Goal: Task Accomplishment & Management: Complete application form

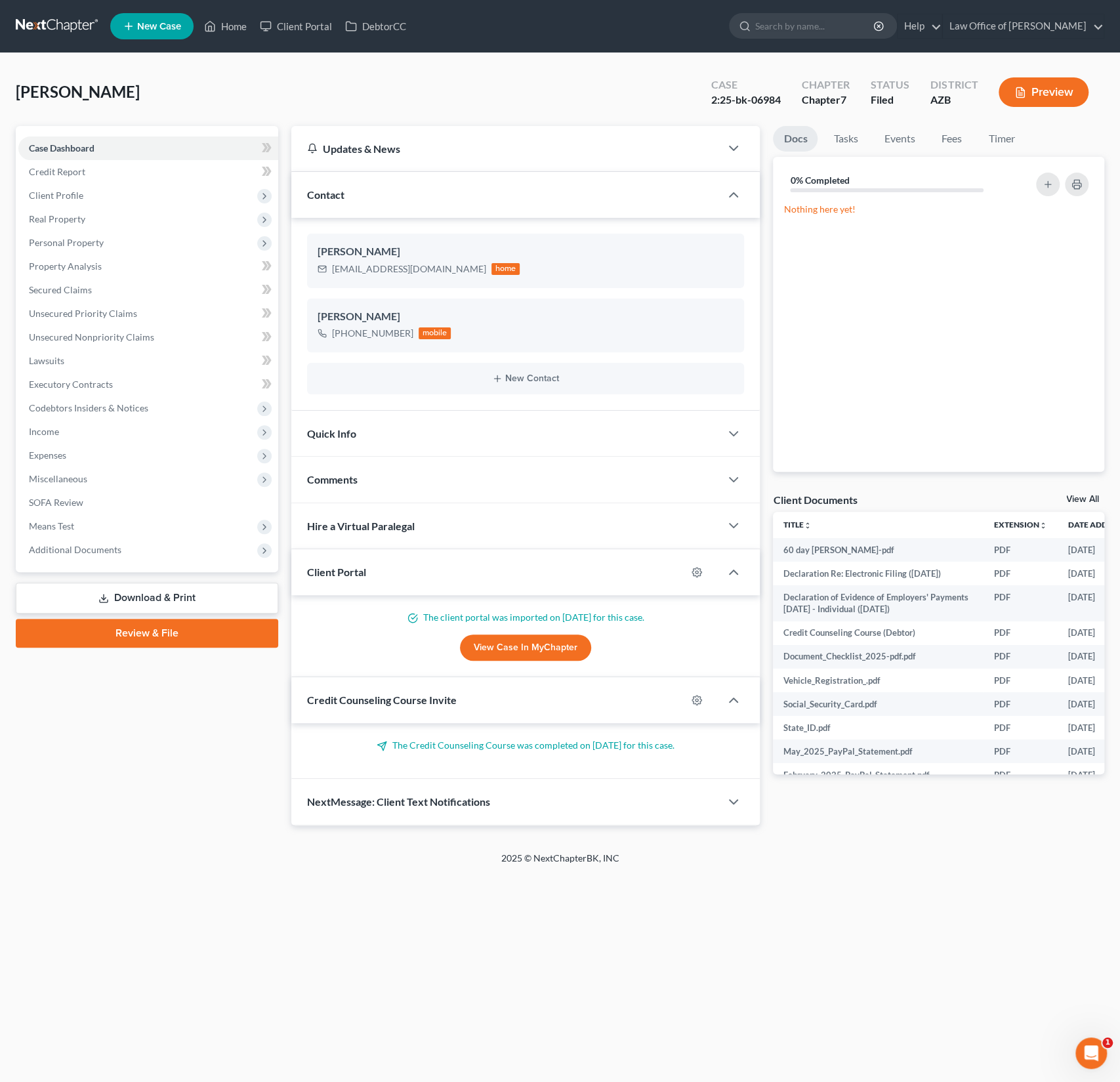
click at [154, 27] on span "New Case" at bounding box center [159, 27] width 44 height 10
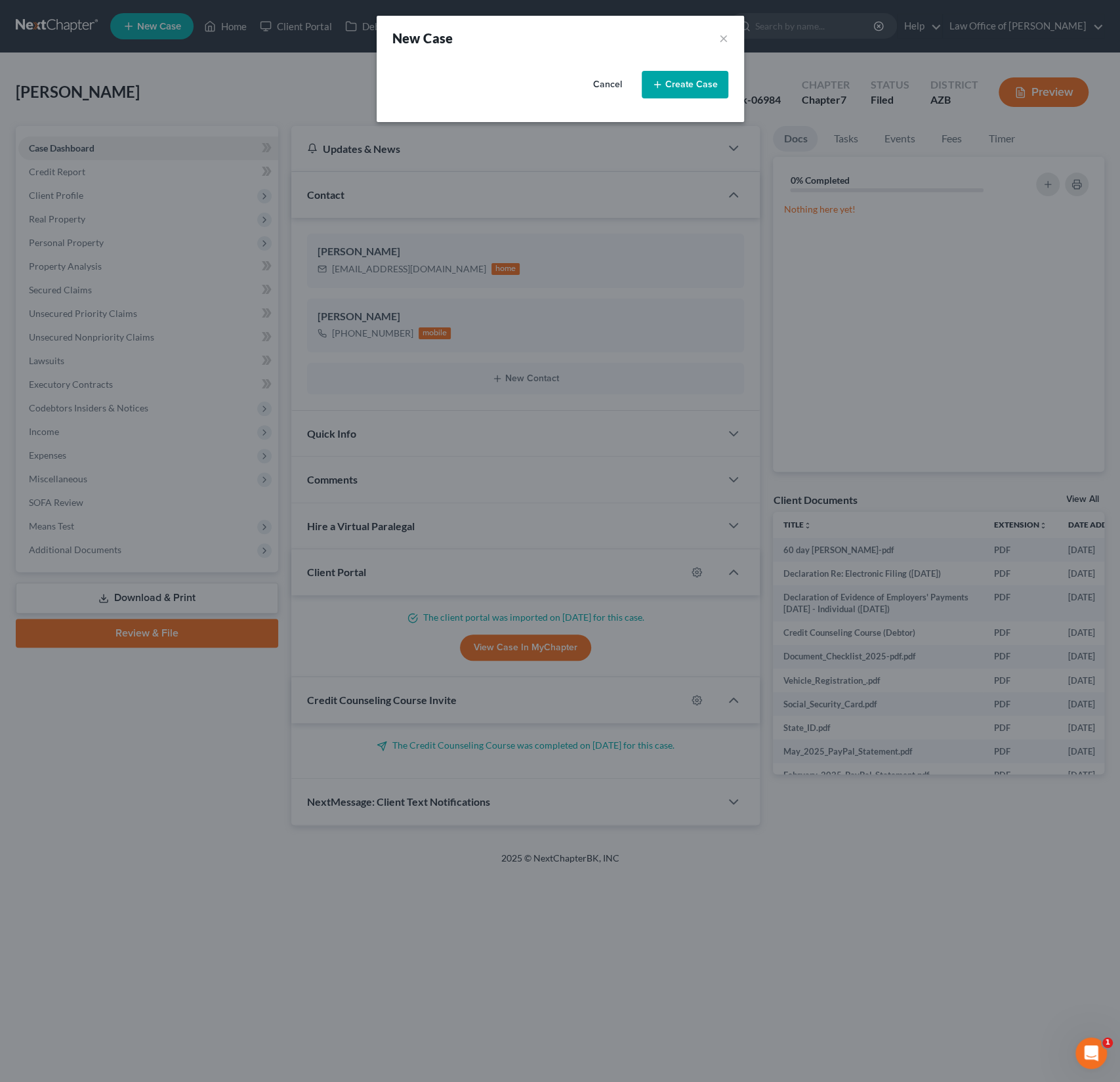
select select "4"
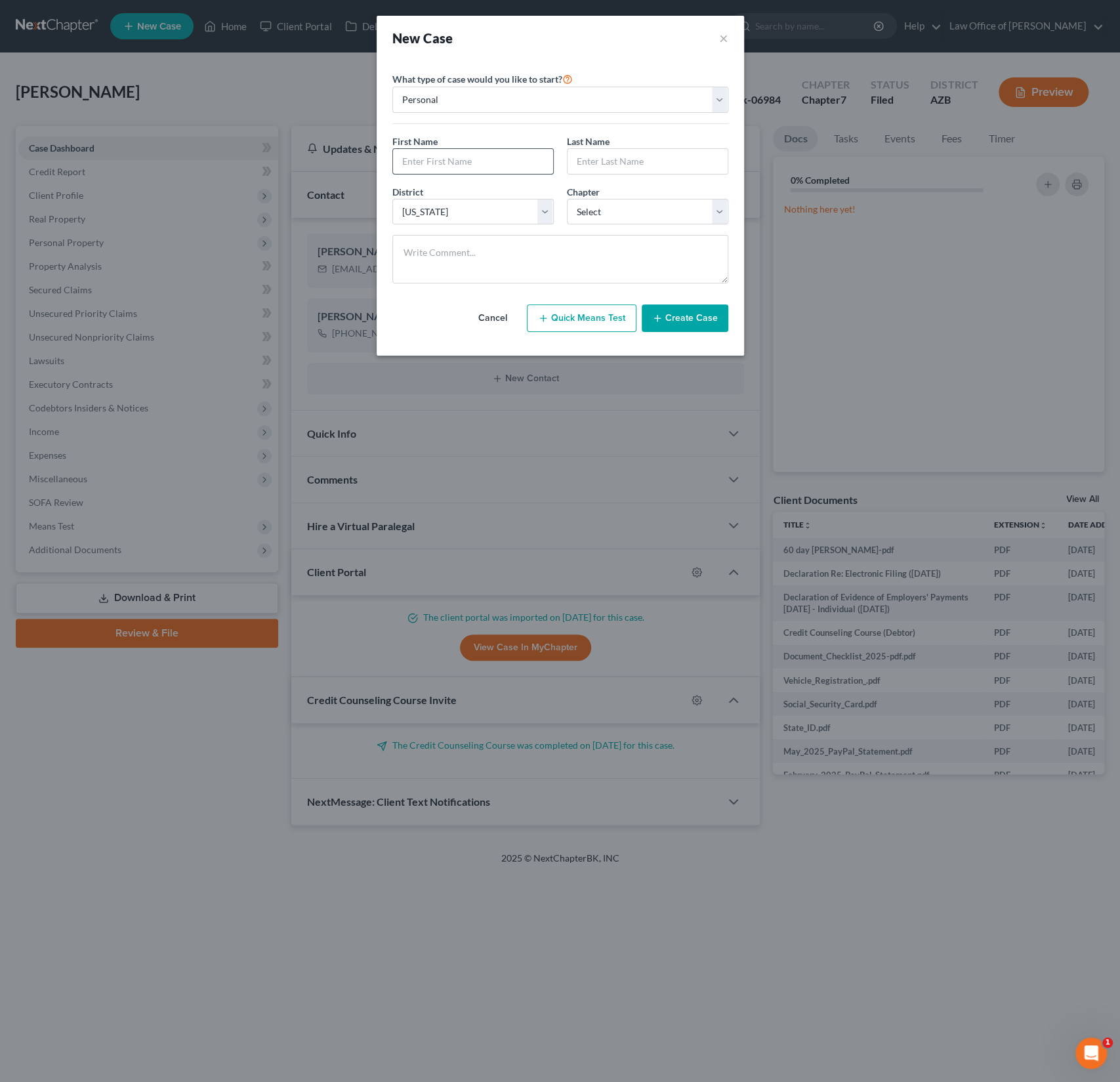
click at [441, 166] on input "text" at bounding box center [473, 161] width 160 height 25
type input "[PERSON_NAME]"
click at [642, 219] on select "Select 7 11 12 13" at bounding box center [647, 212] width 161 height 26
select select "0"
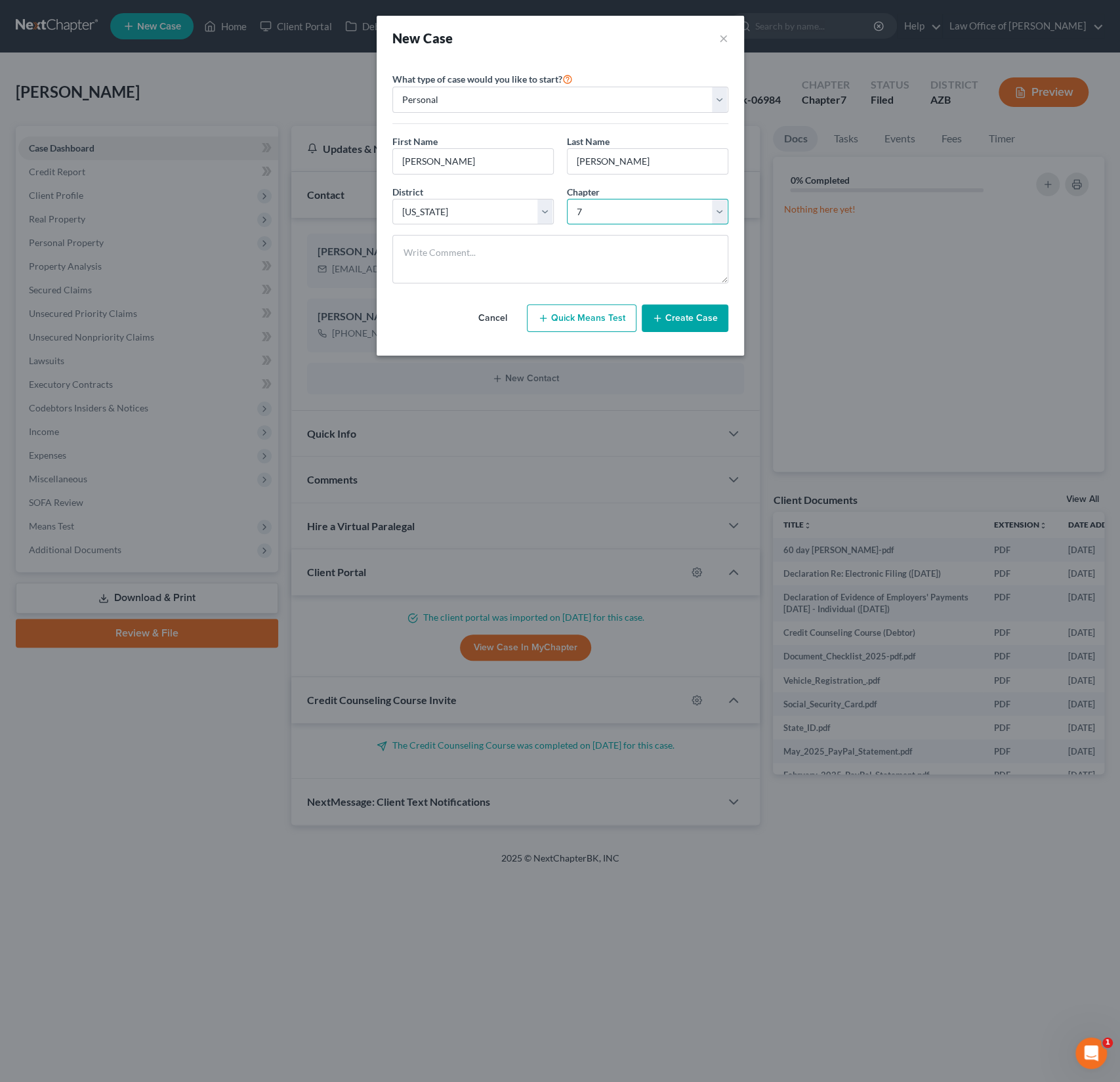
click at [567, 199] on select "Select 7 11 12 13" at bounding box center [647, 212] width 161 height 26
click at [699, 321] on button "Create Case" at bounding box center [685, 318] width 87 height 27
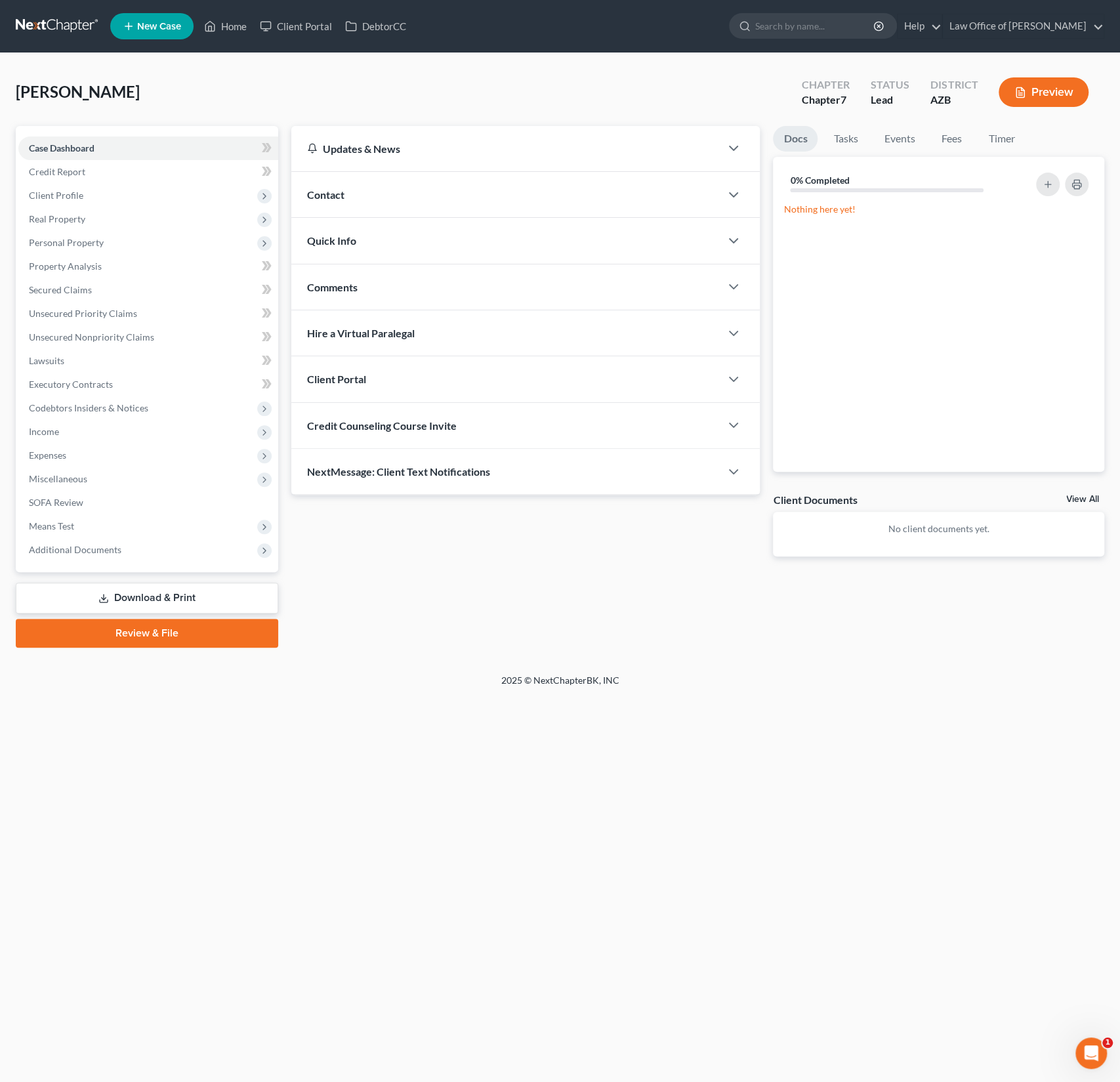
click at [374, 419] on span "Credit Counseling Course Invite" at bounding box center [382, 425] width 150 height 12
click at [348, 469] on input "text" at bounding box center [451, 477] width 286 height 25
click at [350, 474] on input "text" at bounding box center [451, 477] width 286 height 25
click at [339, 467] on input "text" at bounding box center [451, 477] width 286 height 25
click at [333, 475] on input "text" at bounding box center [451, 477] width 286 height 25
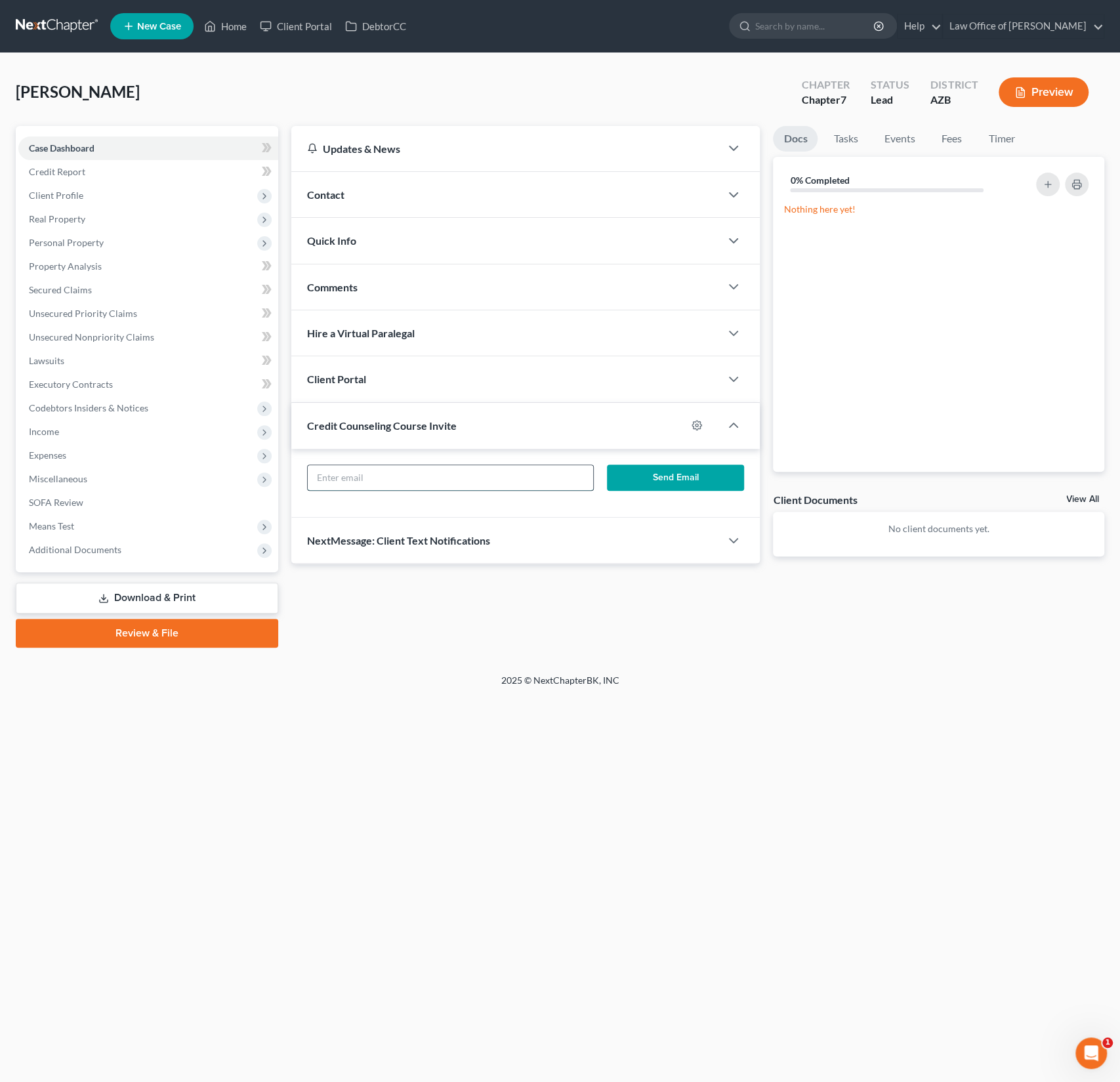
paste input "[EMAIL_ADDRESS][DOMAIN_NAME]"
type input "[EMAIL_ADDRESS][DOMAIN_NAME]"
click at [694, 475] on button "Send Email" at bounding box center [675, 477] width 137 height 26
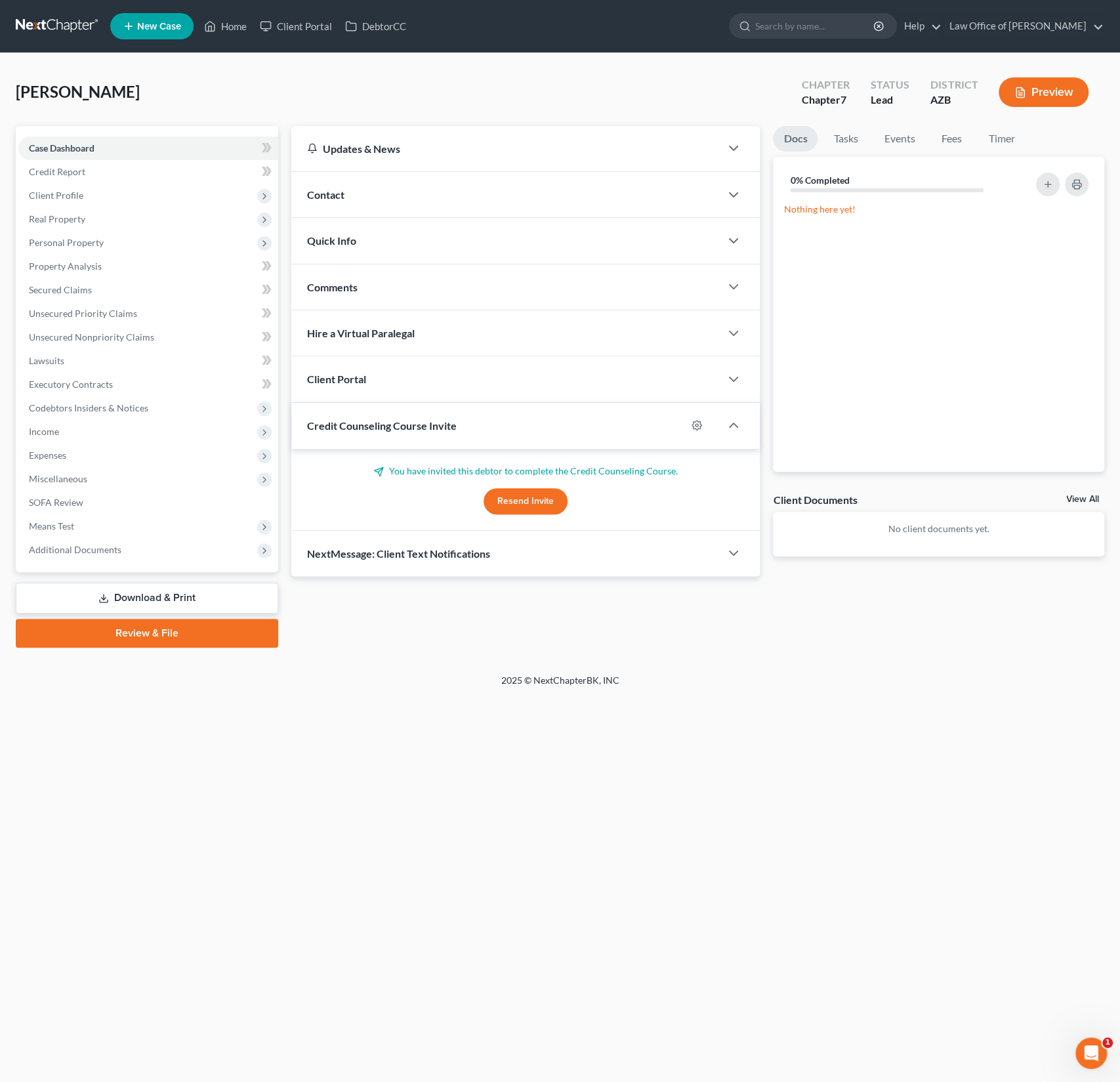
click at [432, 384] on div "Client Portal" at bounding box center [506, 379] width 430 height 45
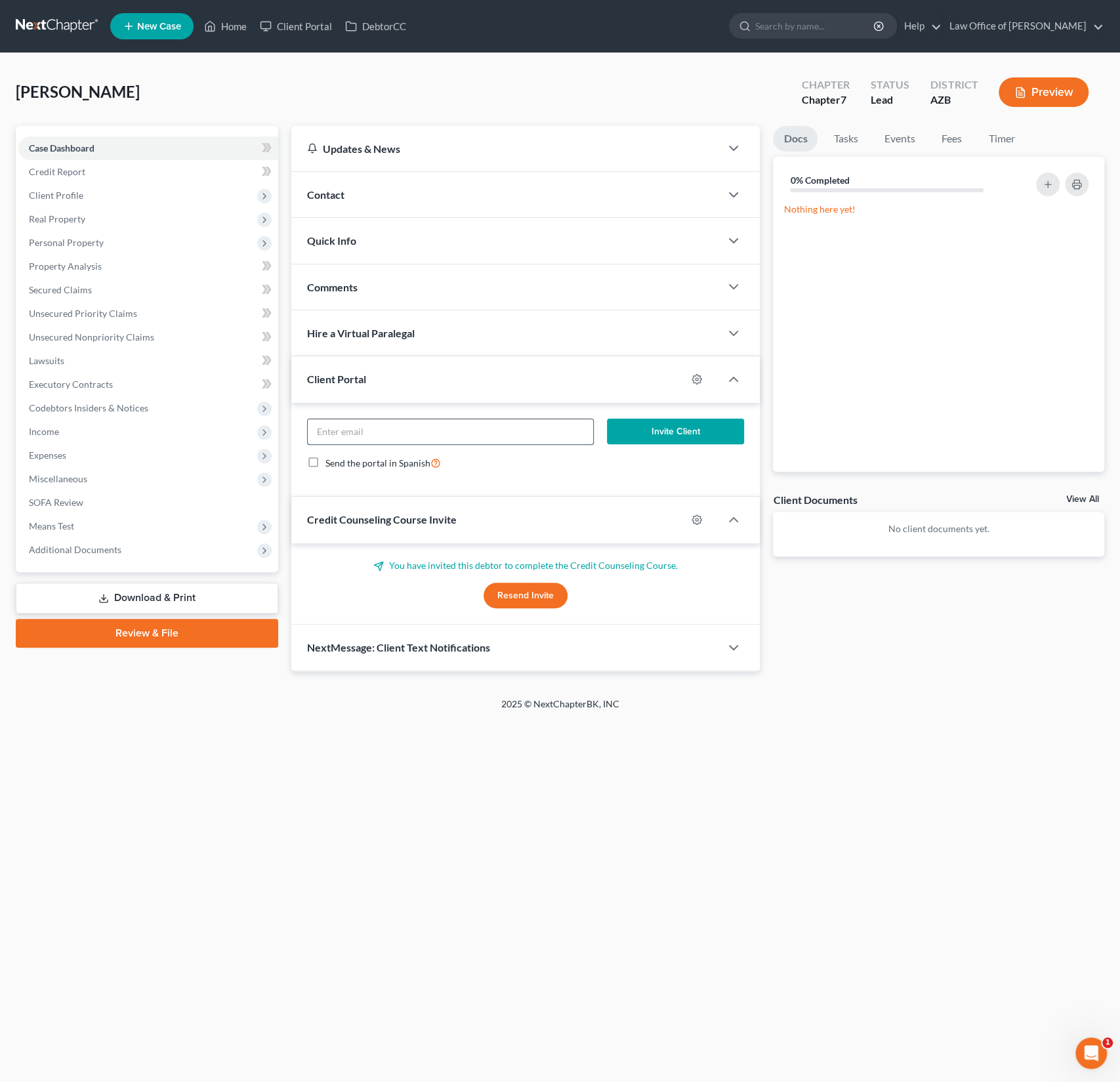
click at [372, 438] on input "email" at bounding box center [451, 431] width 286 height 25
paste input "[EMAIL_ADDRESS][DOMAIN_NAME]"
type input "[EMAIL_ADDRESS][DOMAIN_NAME]"
click at [658, 431] on button "Invite Client" at bounding box center [675, 431] width 137 height 26
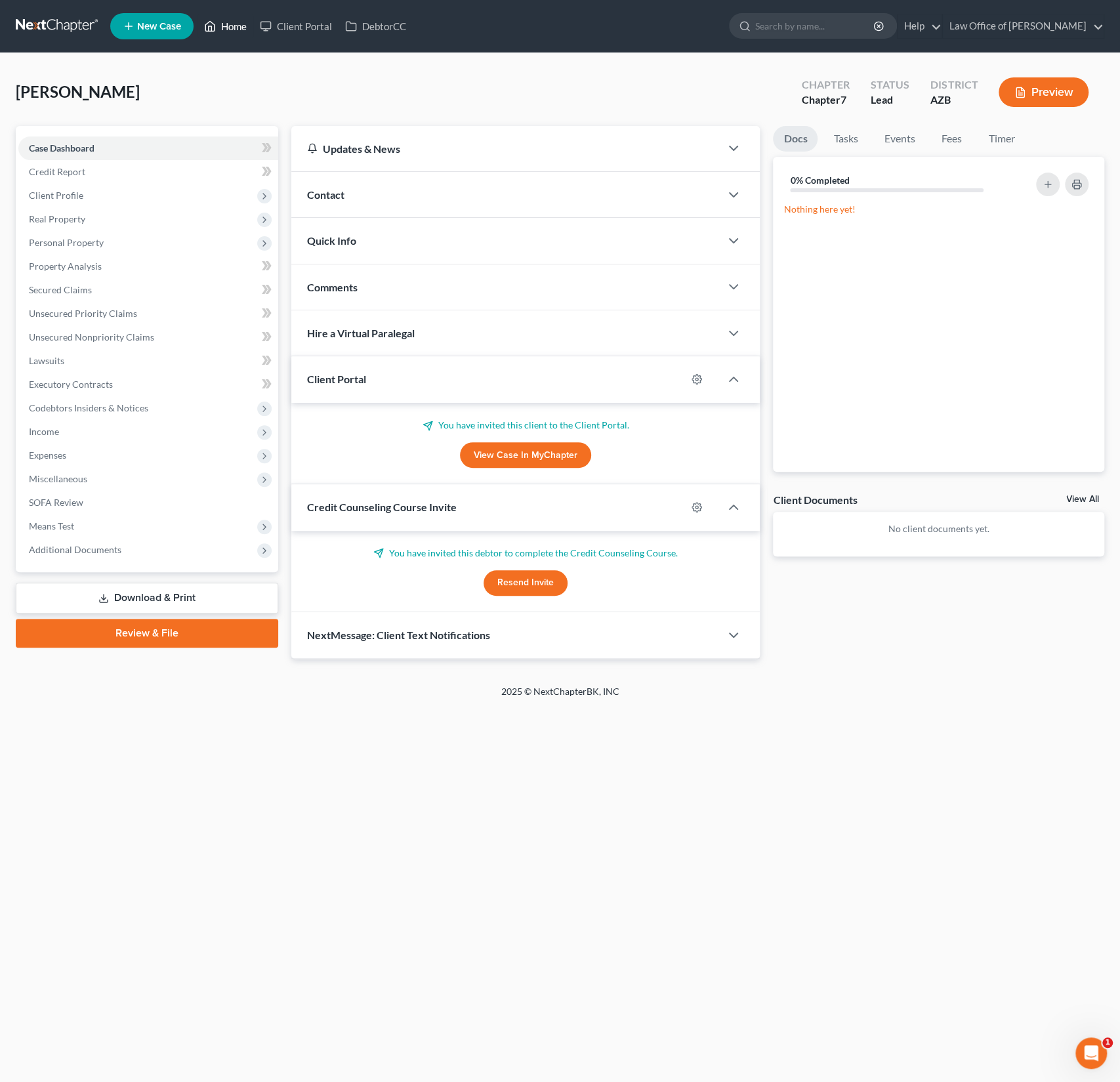
click at [232, 22] on link "Home" at bounding box center [225, 26] width 56 height 23
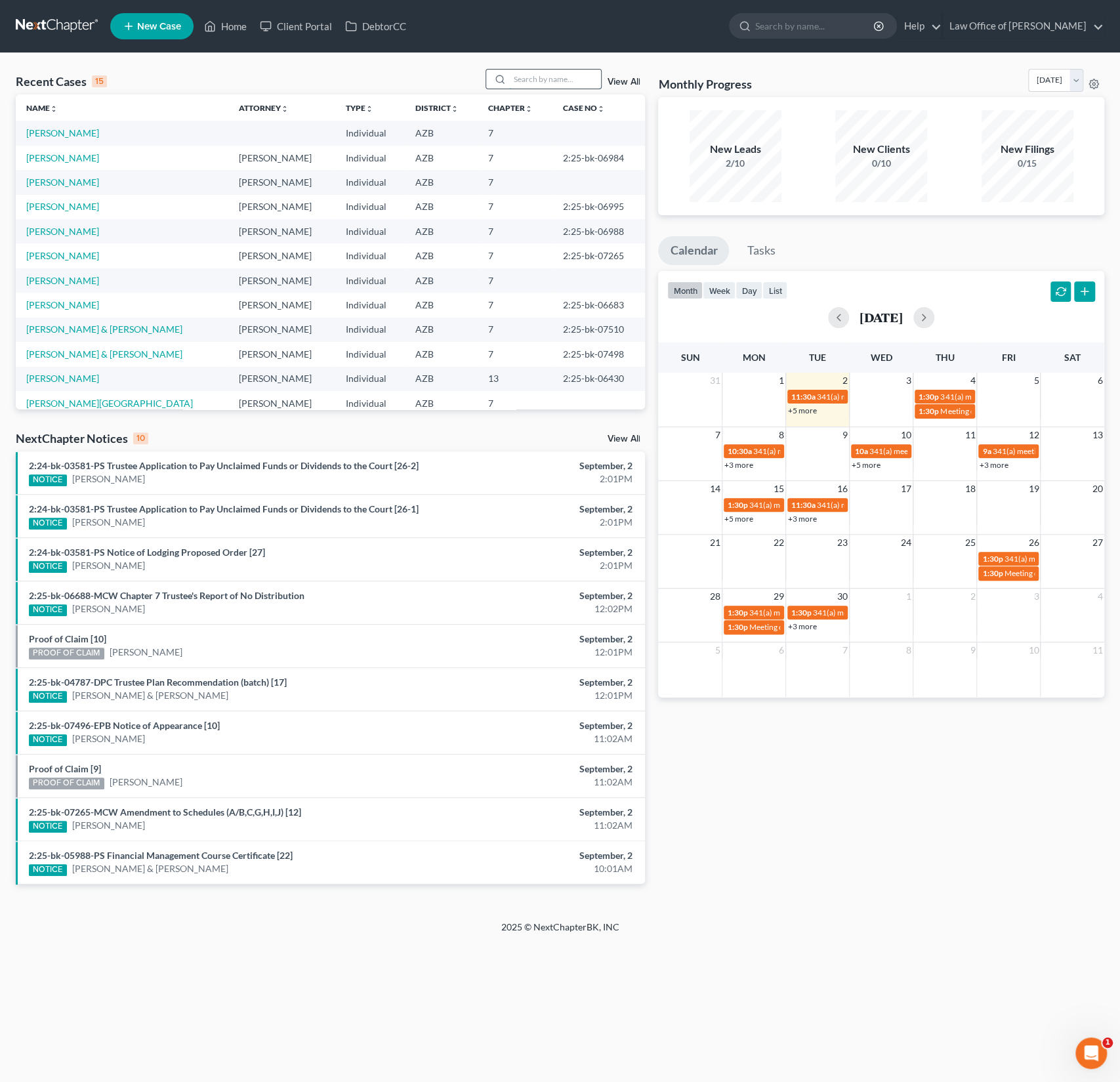
click at [548, 78] on input "search" at bounding box center [555, 79] width 92 height 19
type input "crane"
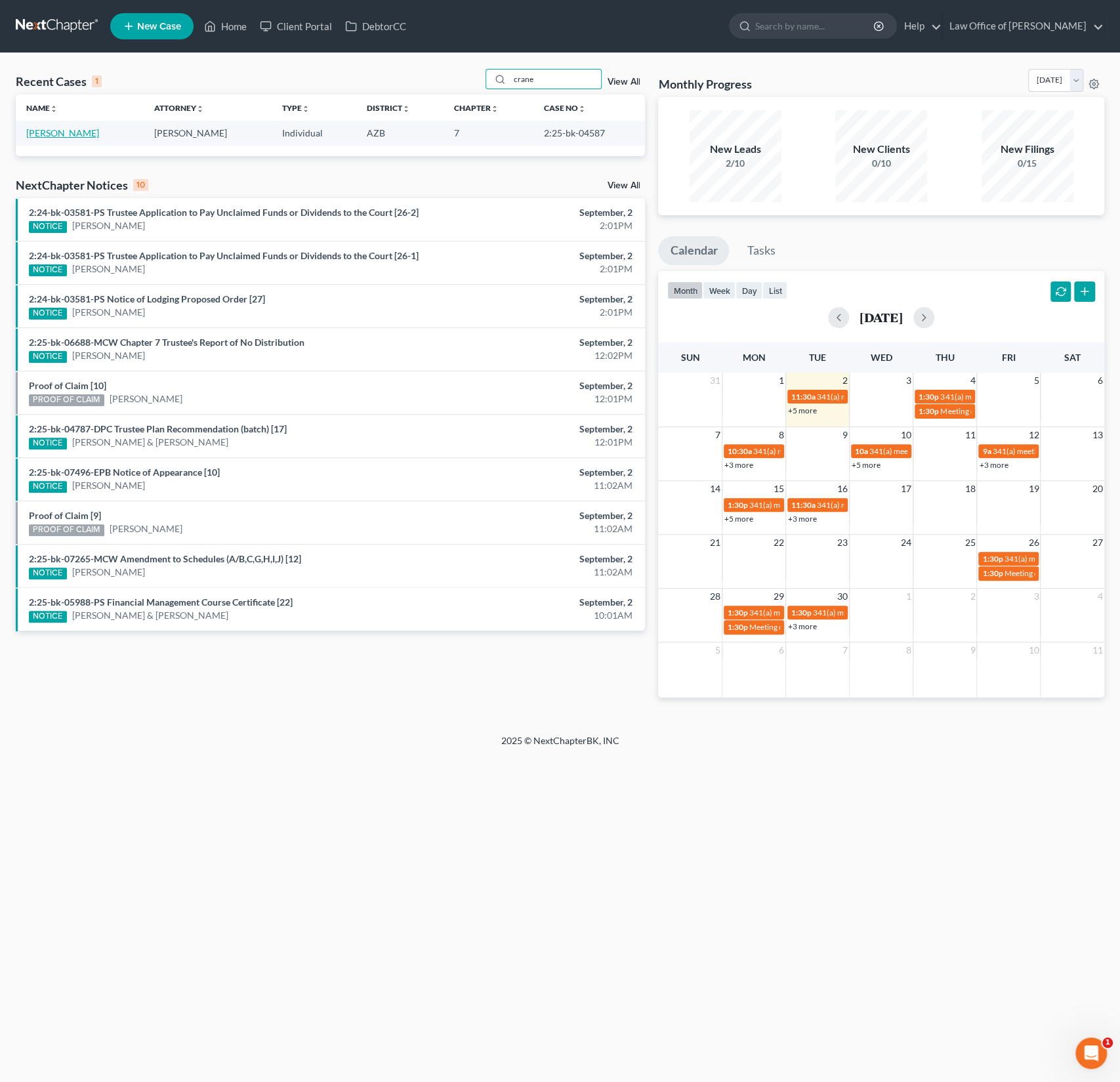
click at [63, 134] on link "[PERSON_NAME]" at bounding box center [63, 133] width 73 height 11
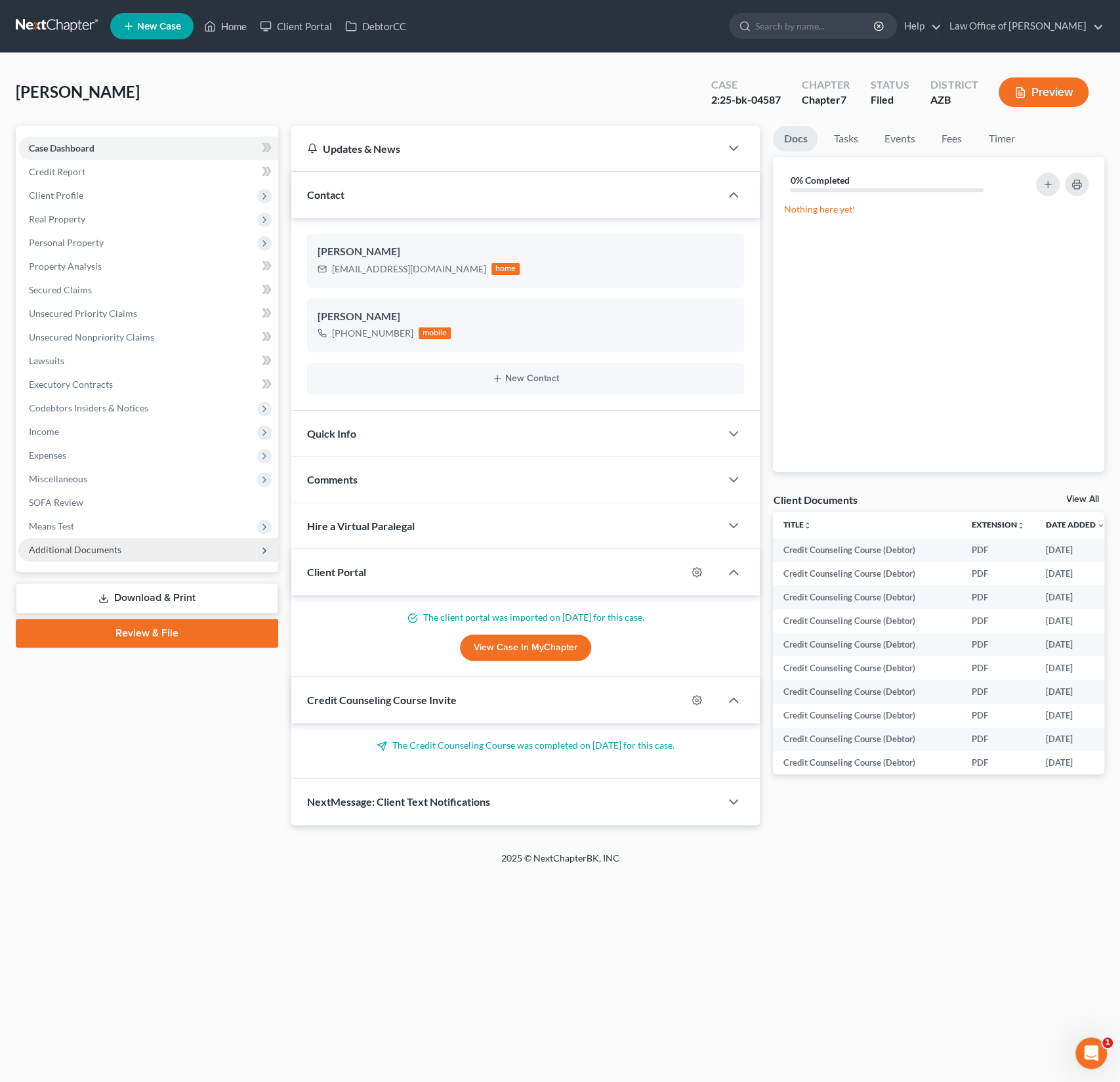
click at [85, 559] on span "Additional Documents" at bounding box center [148, 550] width 260 height 23
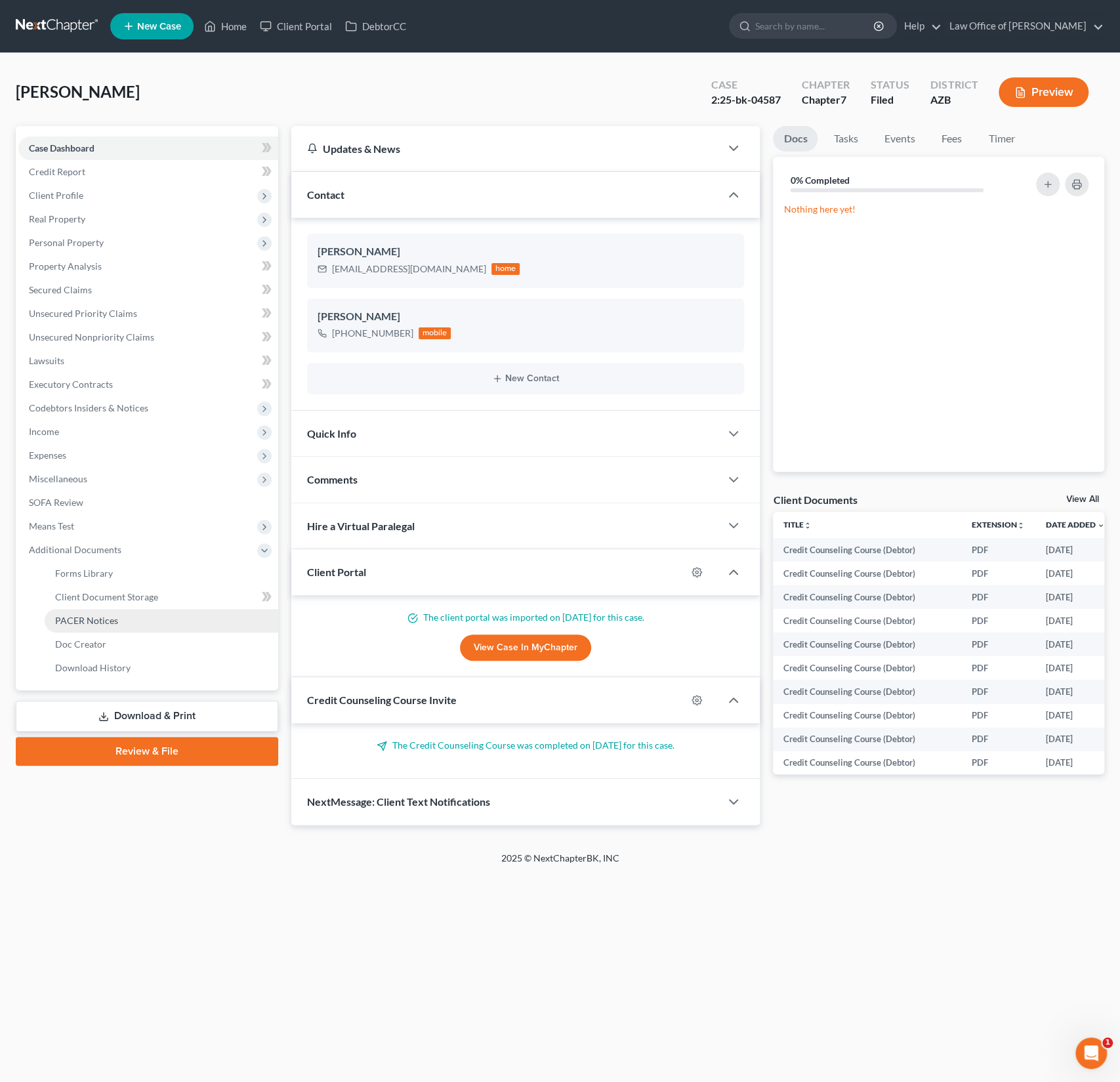
click at [95, 622] on span "PACER Notices" at bounding box center [87, 620] width 63 height 11
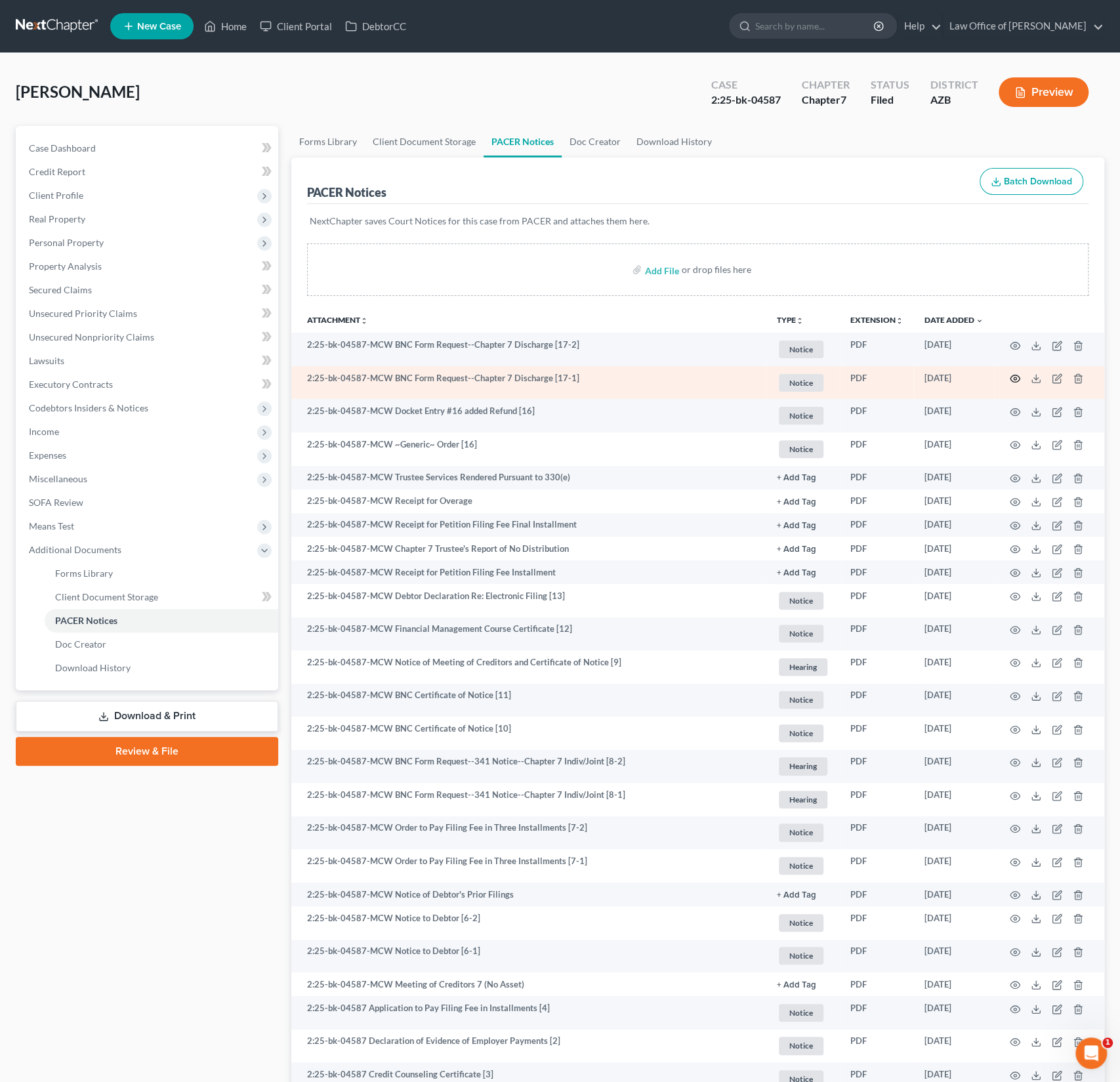
click at [1013, 373] on icon "button" at bounding box center [1015, 378] width 10 height 10
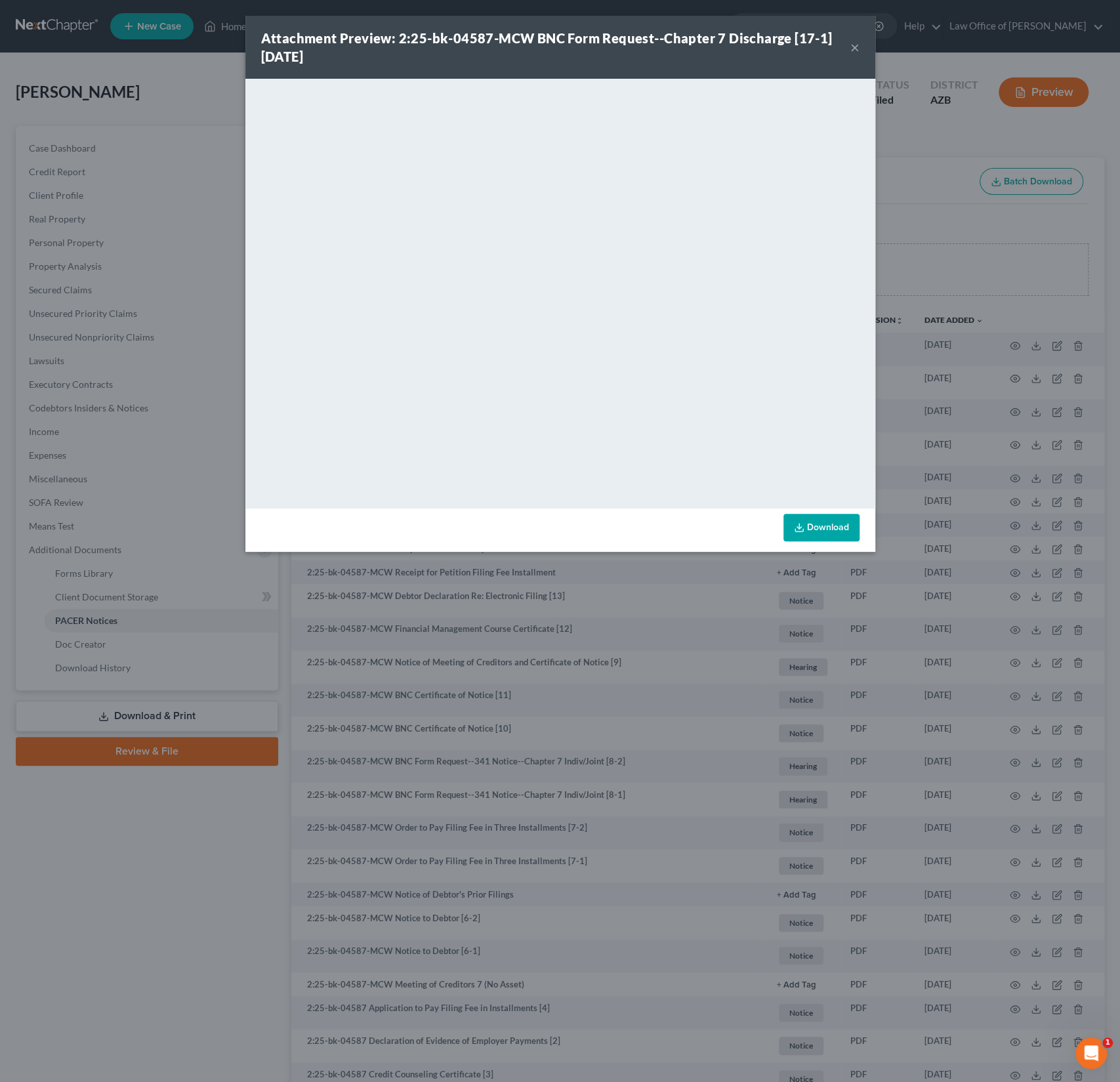
click at [590, 37] on strong "Attachment Preview: 2:25-bk-04587-MCW BNC Form Request--Chapter 7 Discharge [17…" at bounding box center [547, 47] width 572 height 34
click at [860, 48] on div "Attachment Preview: 2:25-bk-04587-MCW BNC Form Request--Chapter 7 Discharge [17…" at bounding box center [560, 47] width 630 height 63
click at [855, 47] on button "×" at bounding box center [855, 47] width 9 height 16
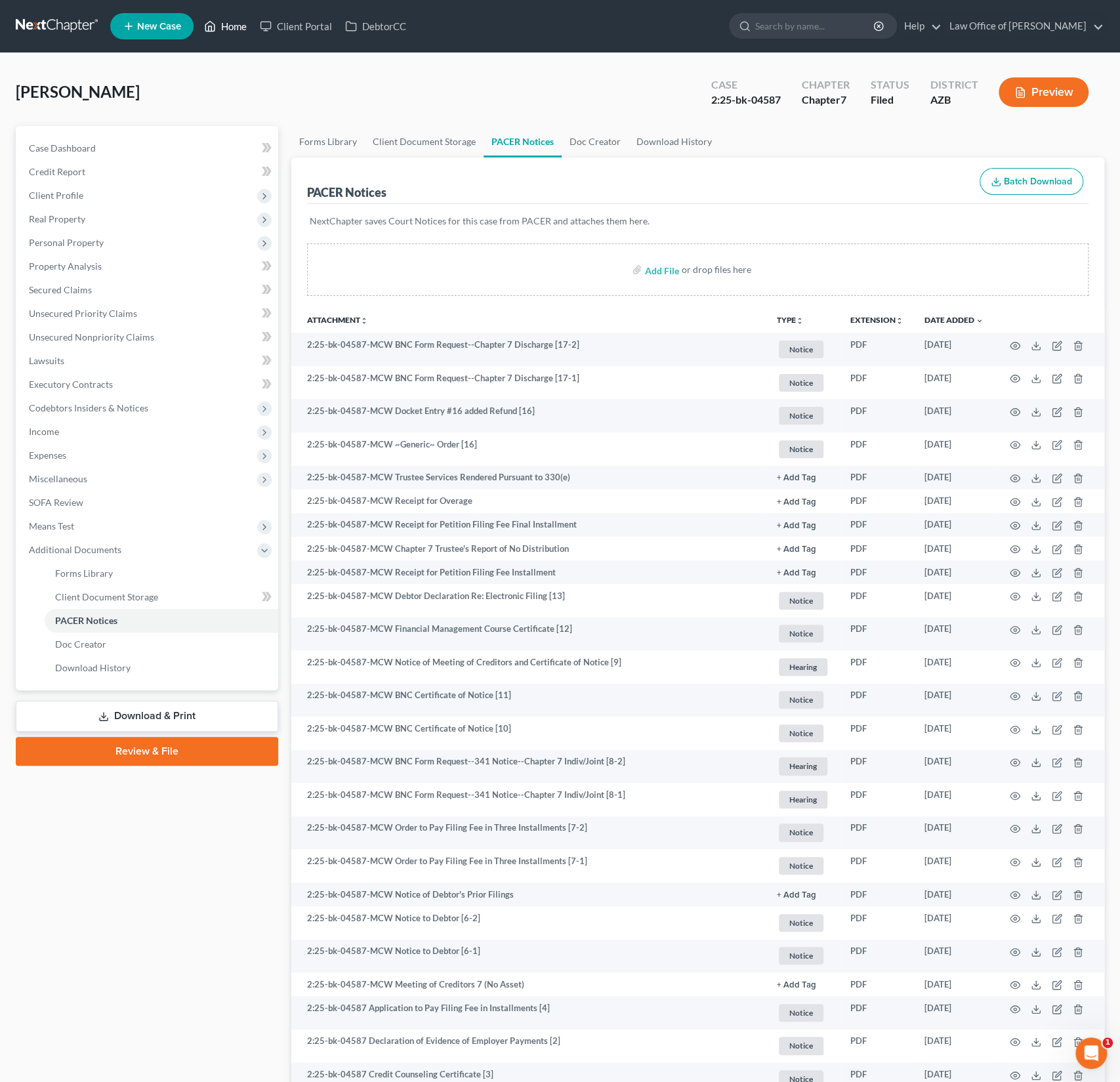
click at [233, 30] on link "Home" at bounding box center [225, 26] width 56 height 23
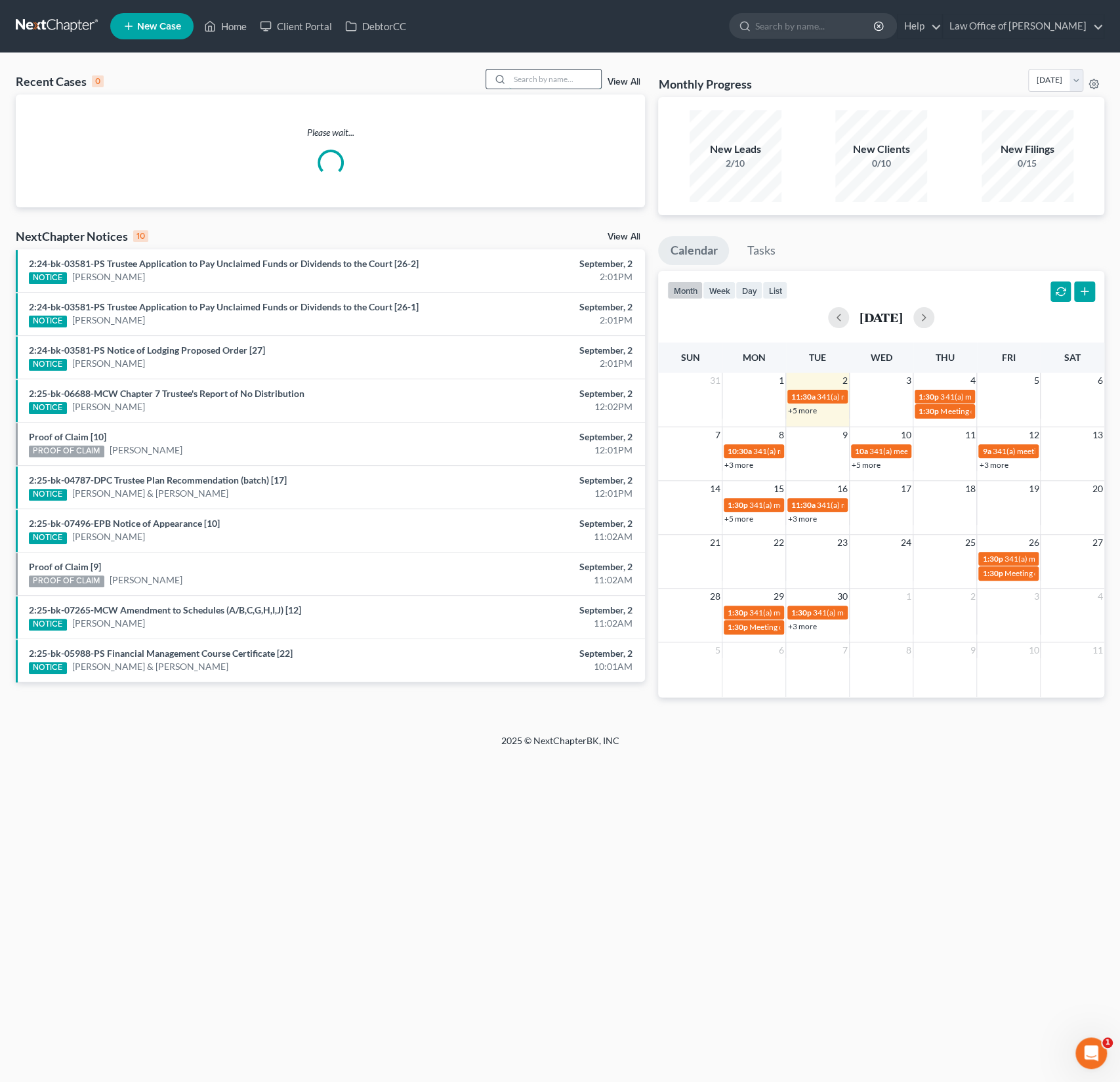
click at [535, 77] on input "search" at bounding box center [555, 79] width 92 height 19
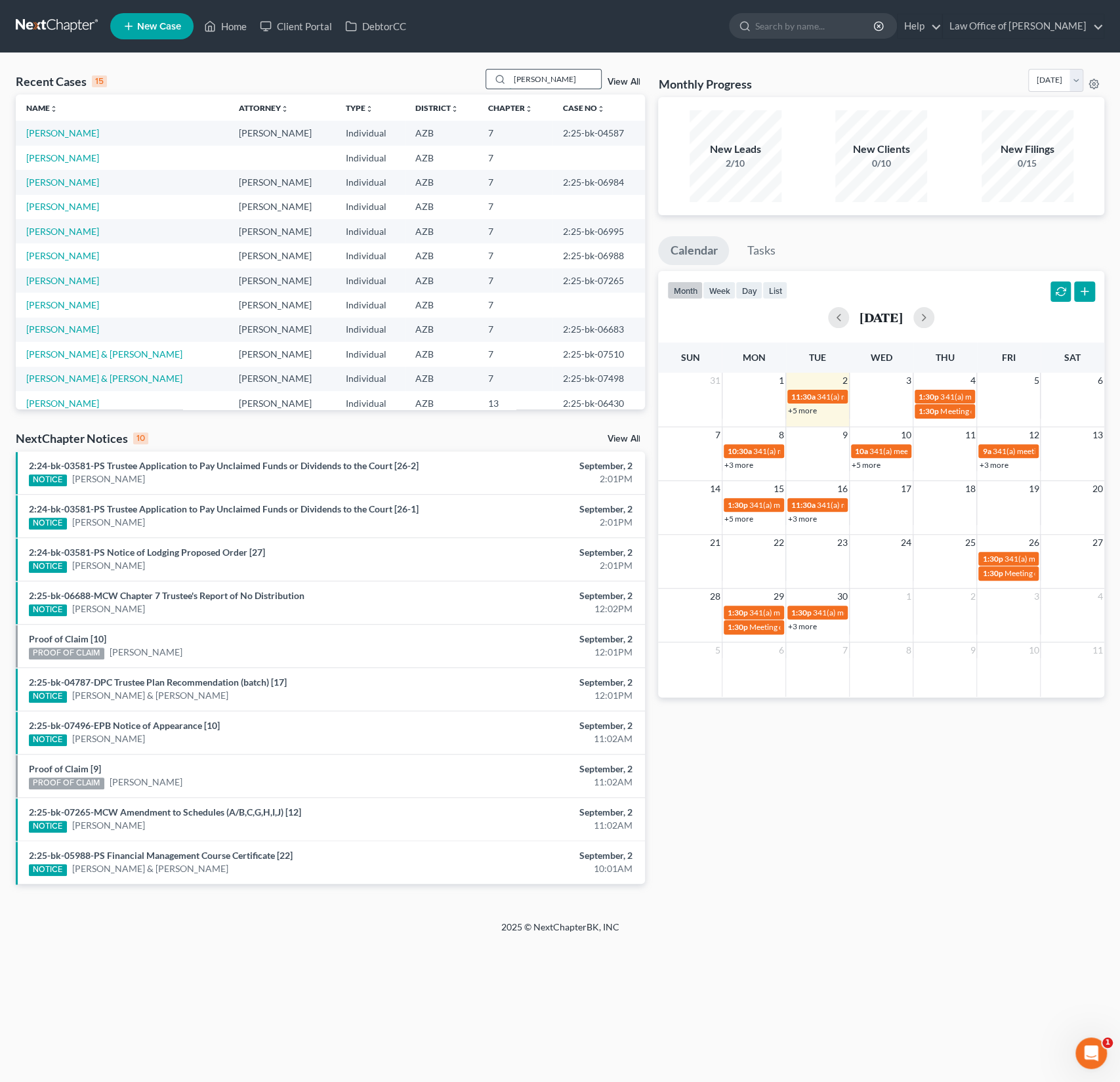
type input "[PERSON_NAME]"
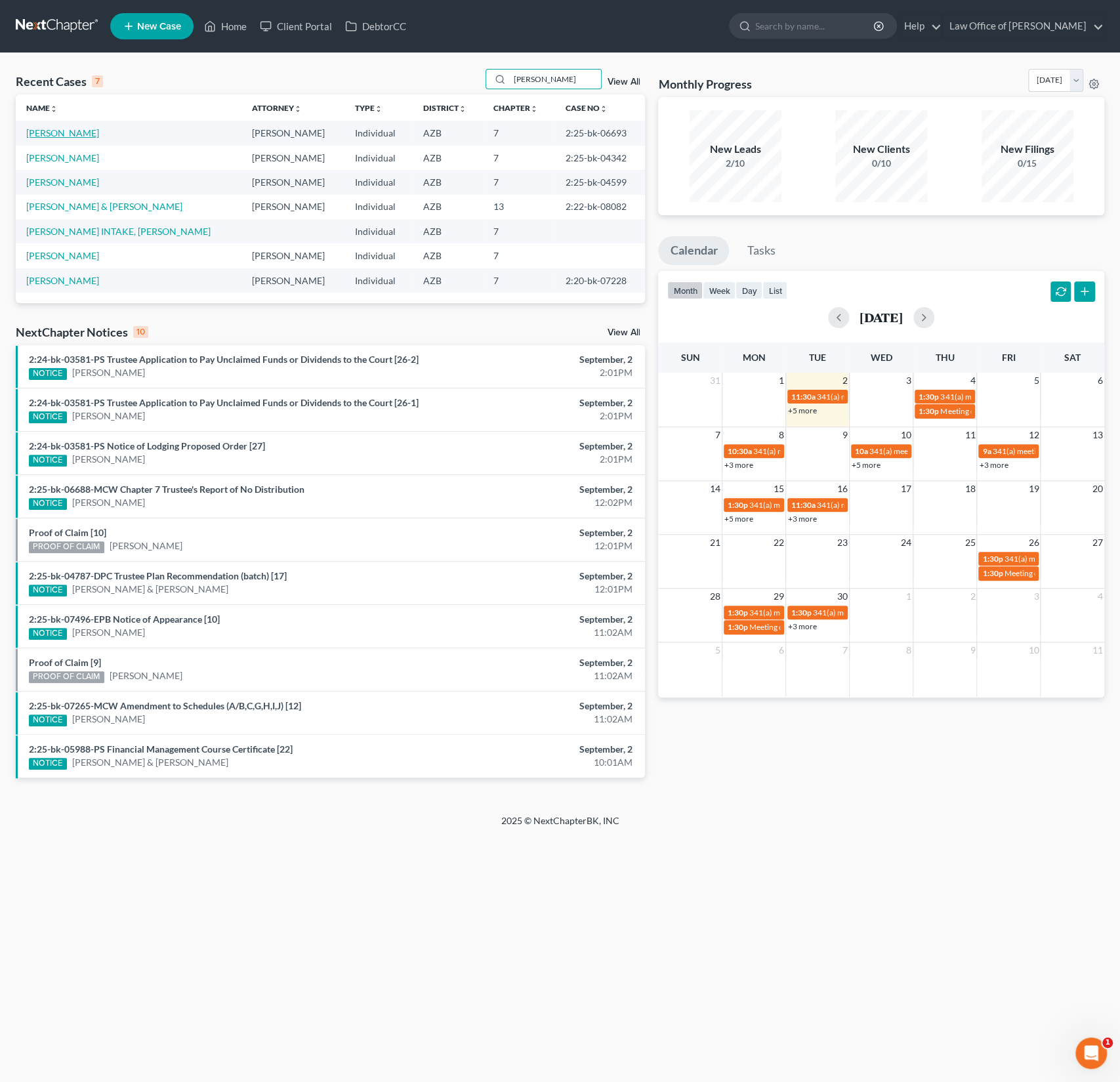
click at [72, 133] on link "[PERSON_NAME]" at bounding box center [63, 133] width 73 height 11
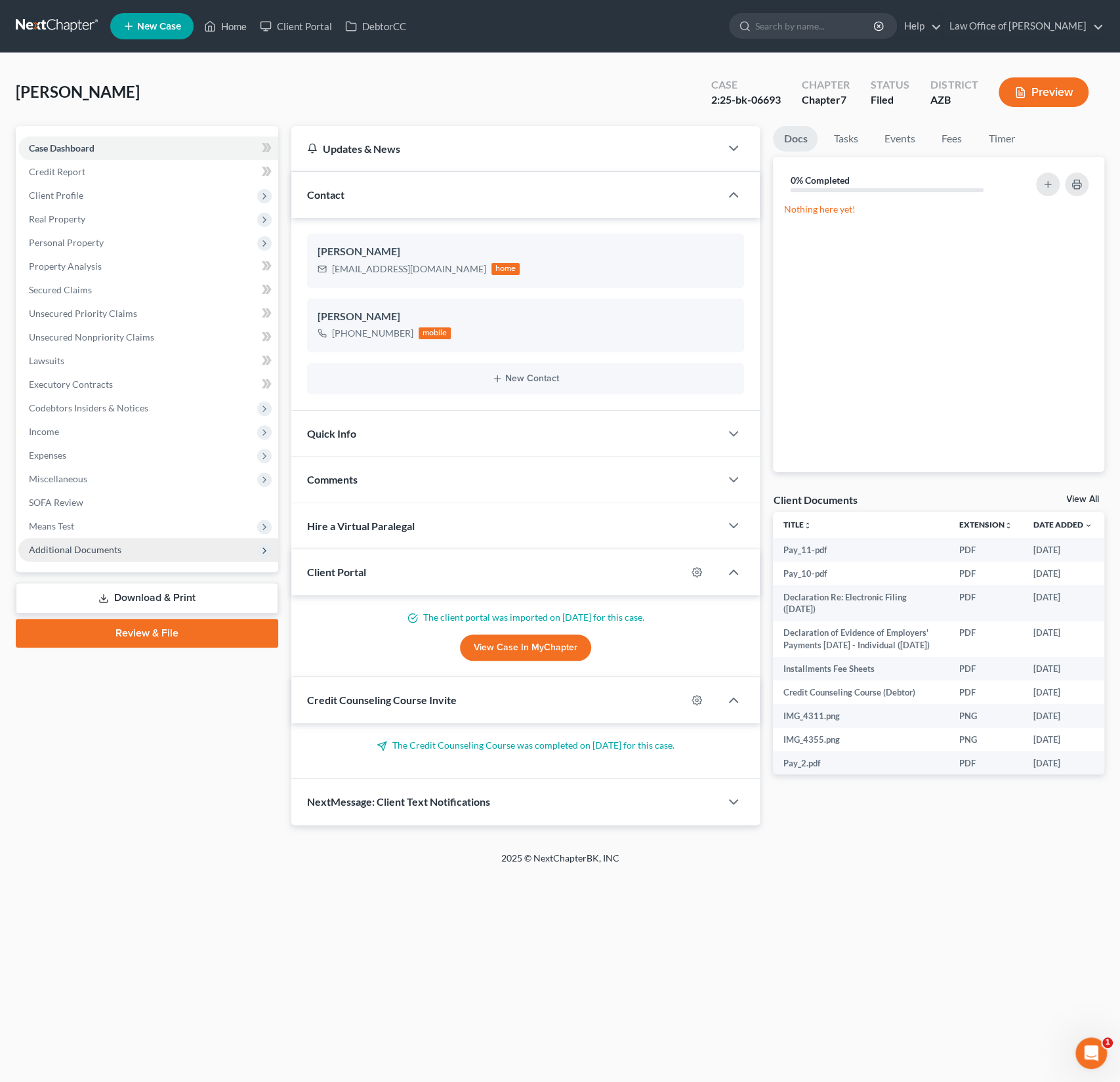
click at [113, 552] on span "Additional Documents" at bounding box center [75, 550] width 93 height 11
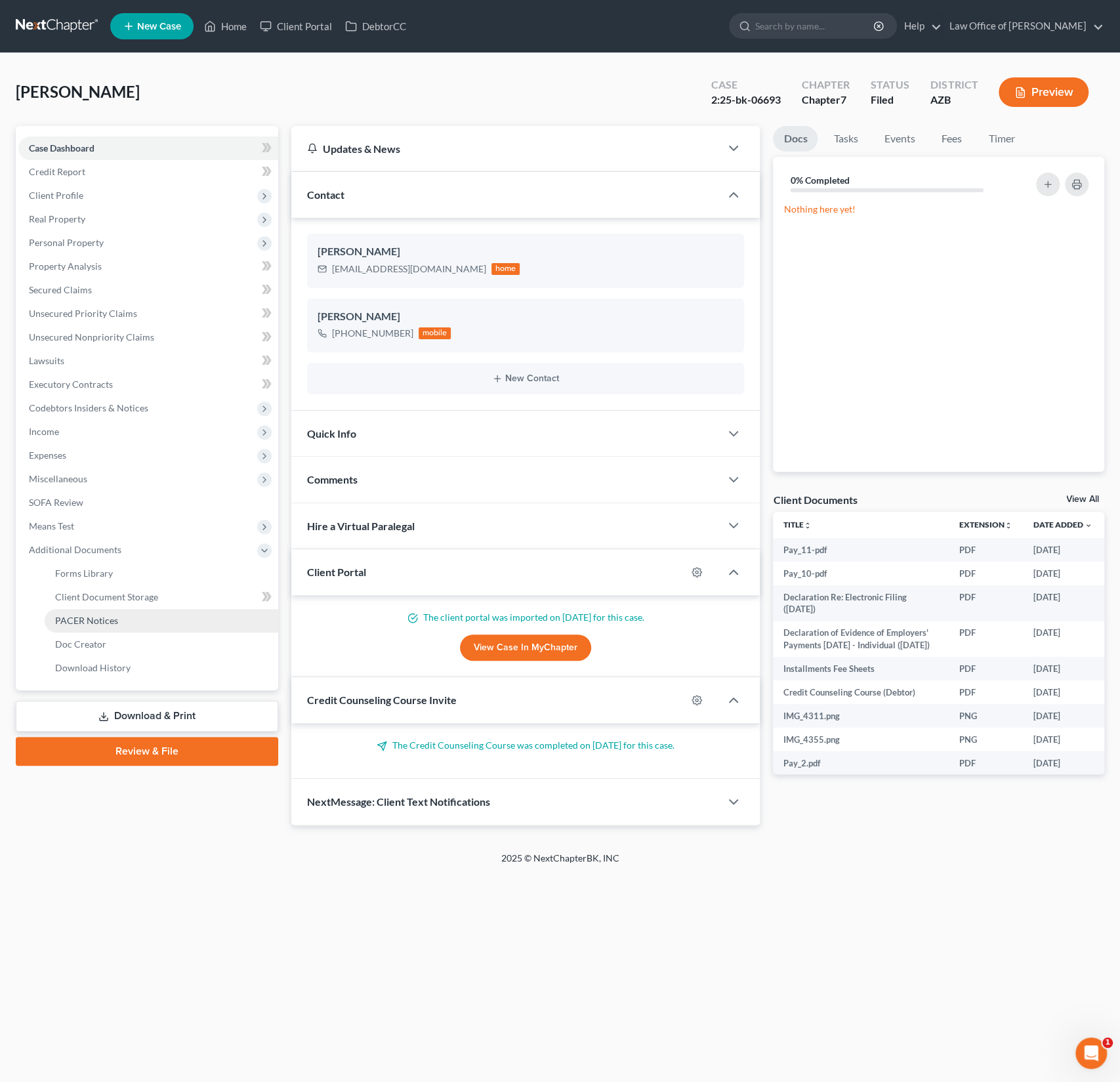
click at [87, 615] on span "PACER Notices" at bounding box center [87, 620] width 63 height 11
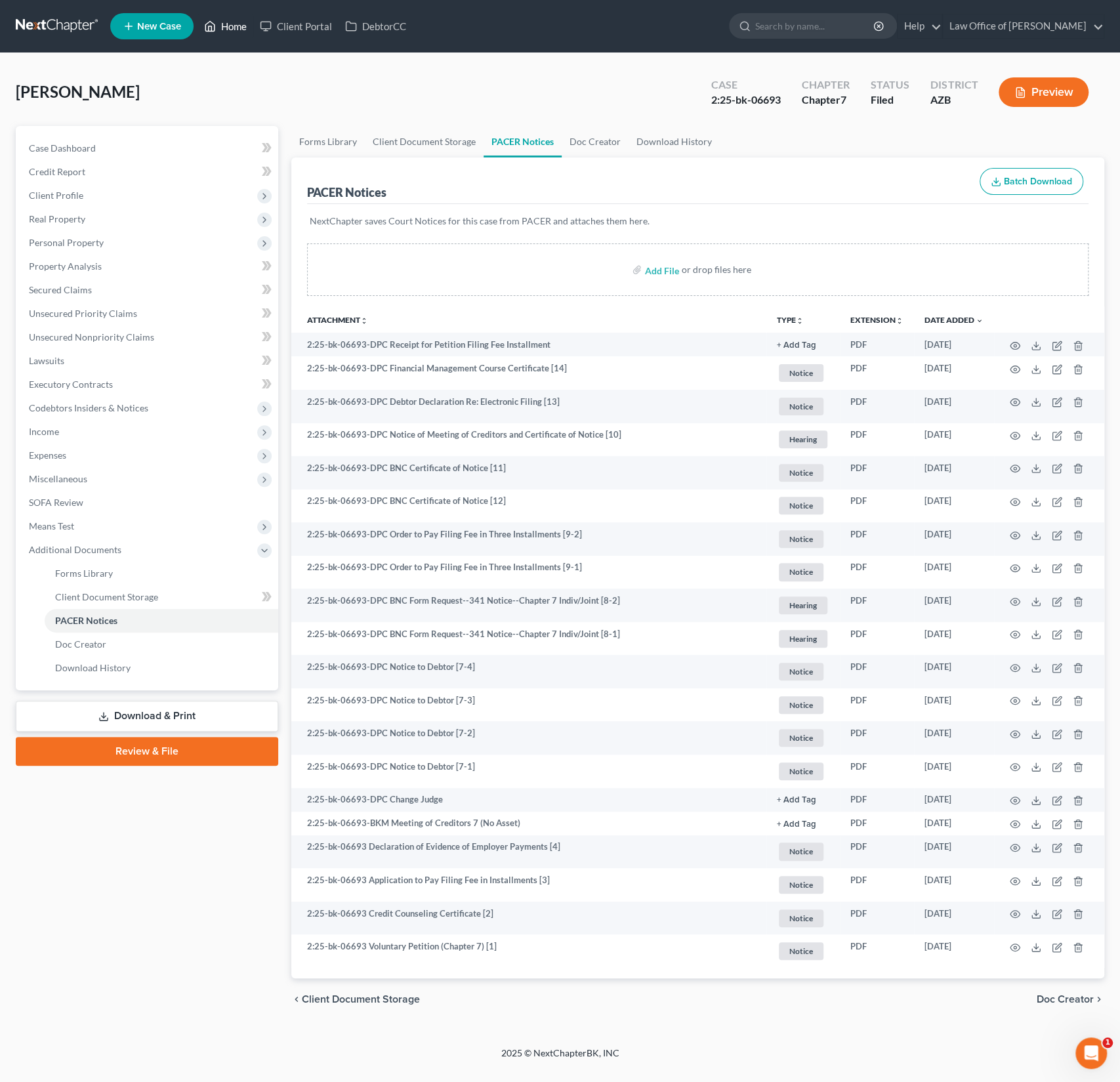
click at [232, 36] on link "Home" at bounding box center [225, 26] width 56 height 23
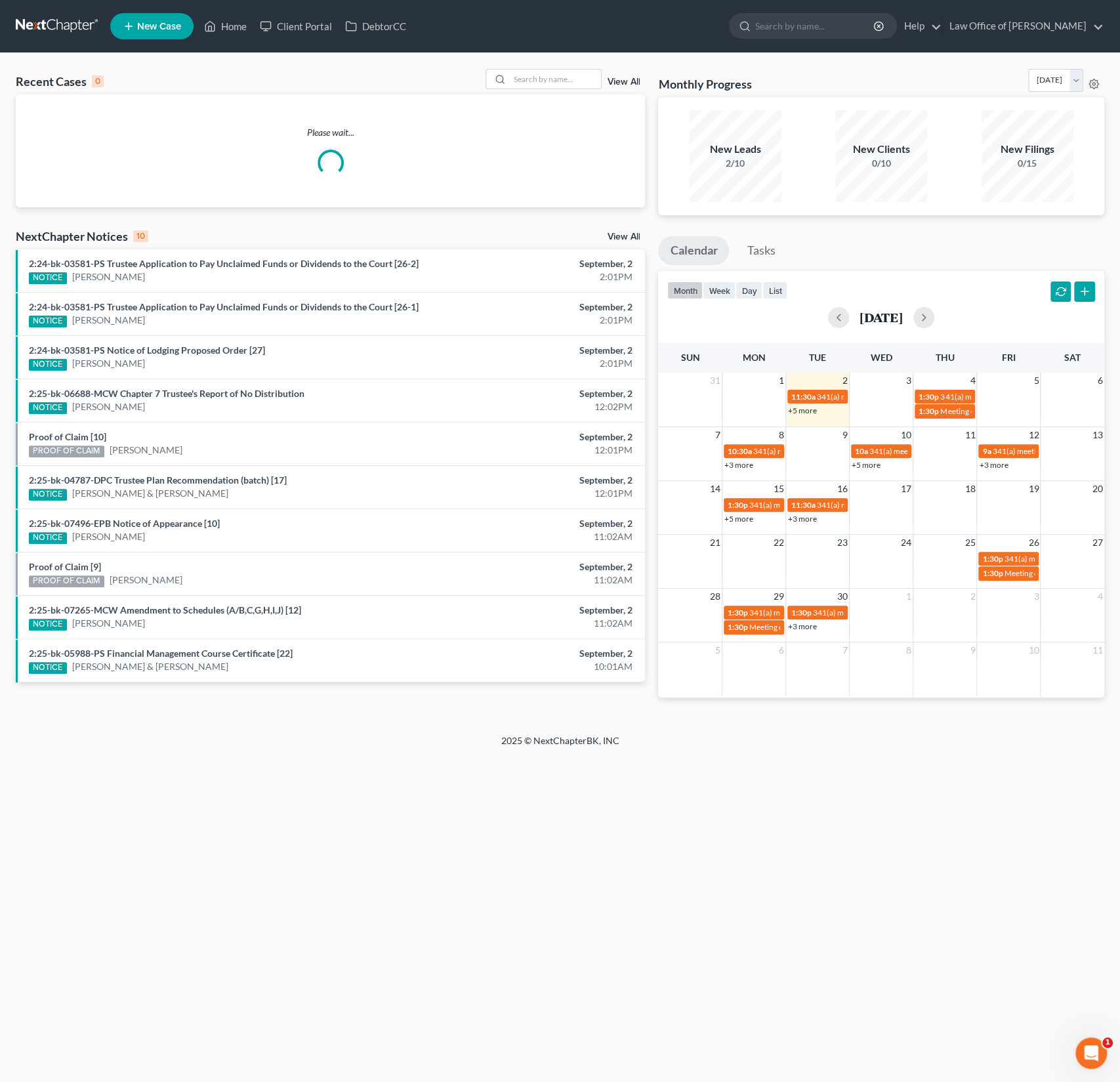
click at [579, 91] on div "Recent Cases 0 View All" at bounding box center [331, 81] width 629 height 25
click at [544, 78] on input "search" at bounding box center [555, 79] width 92 height 19
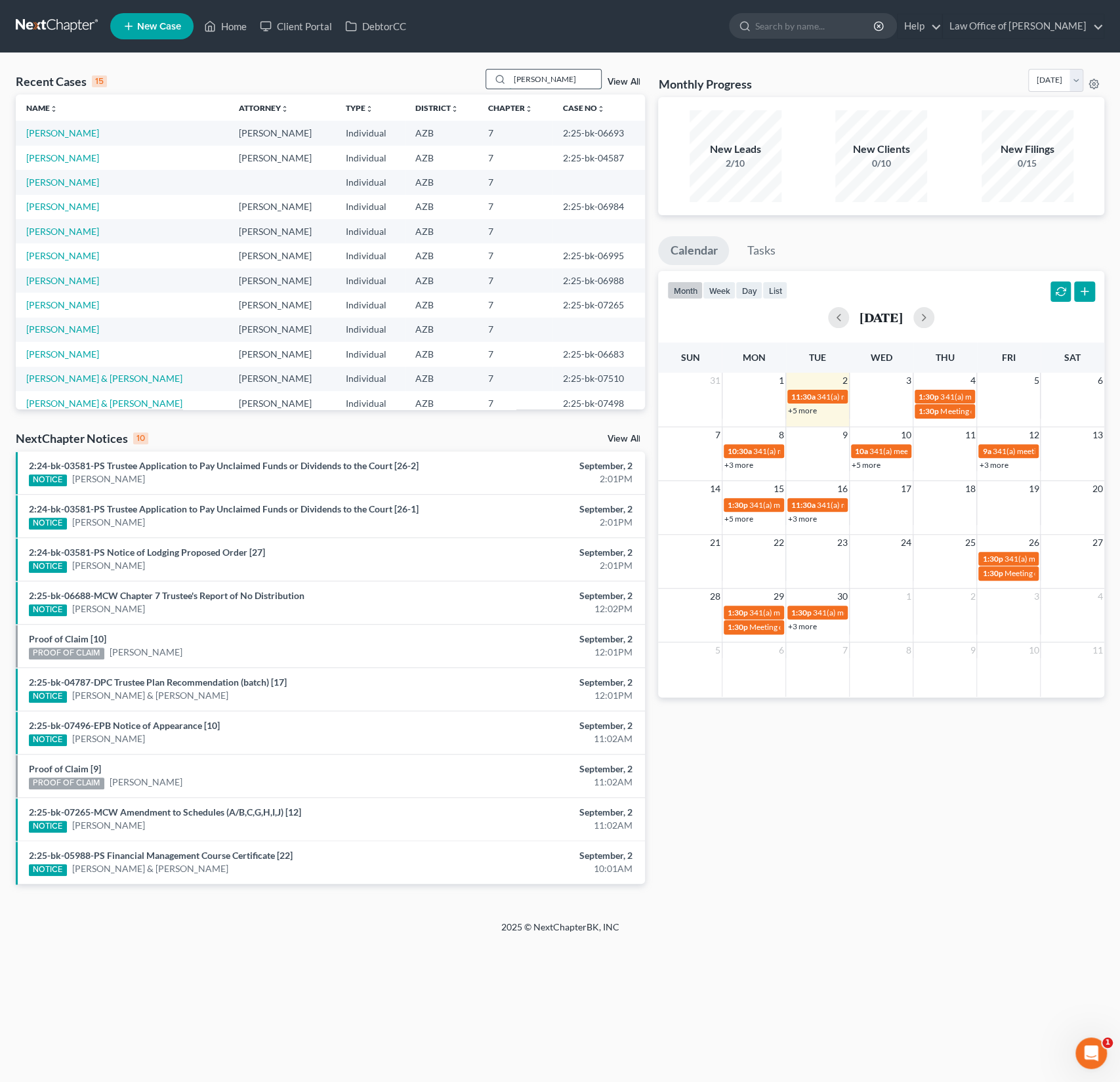
type input "[PERSON_NAME]"
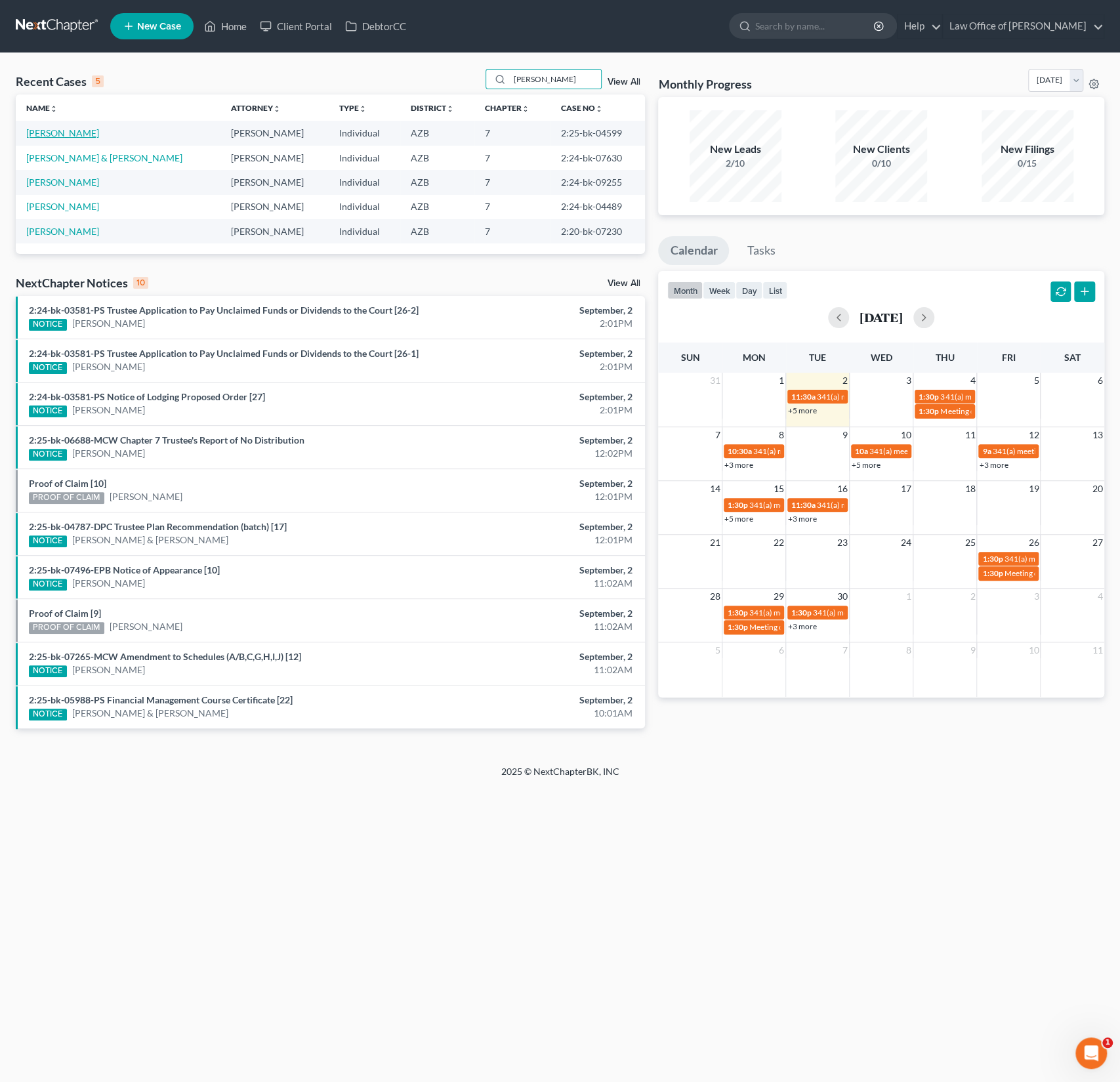
click at [76, 128] on link "[PERSON_NAME]" at bounding box center [63, 133] width 73 height 11
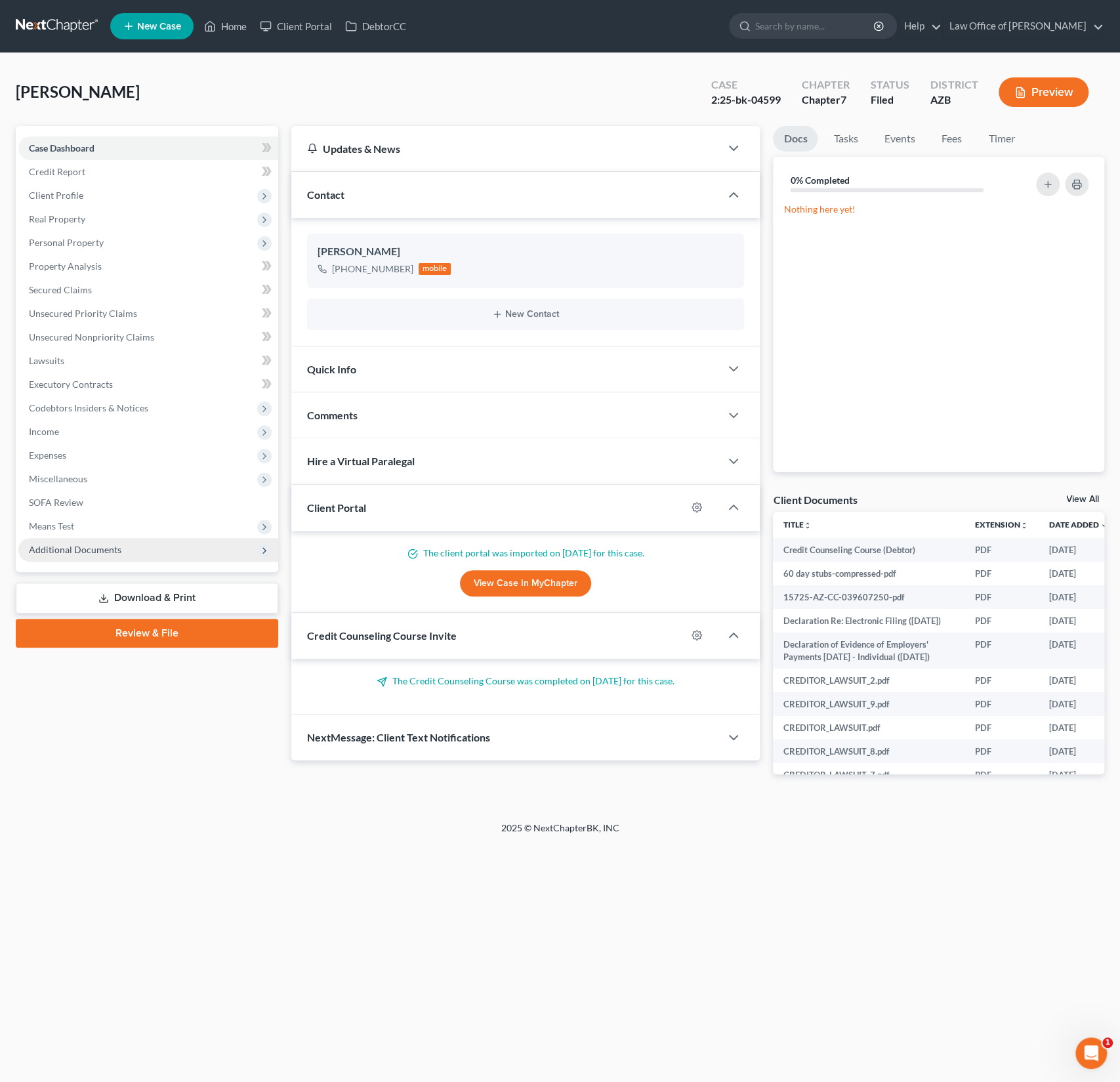
click at [87, 545] on span "Additional Documents" at bounding box center [75, 550] width 93 height 11
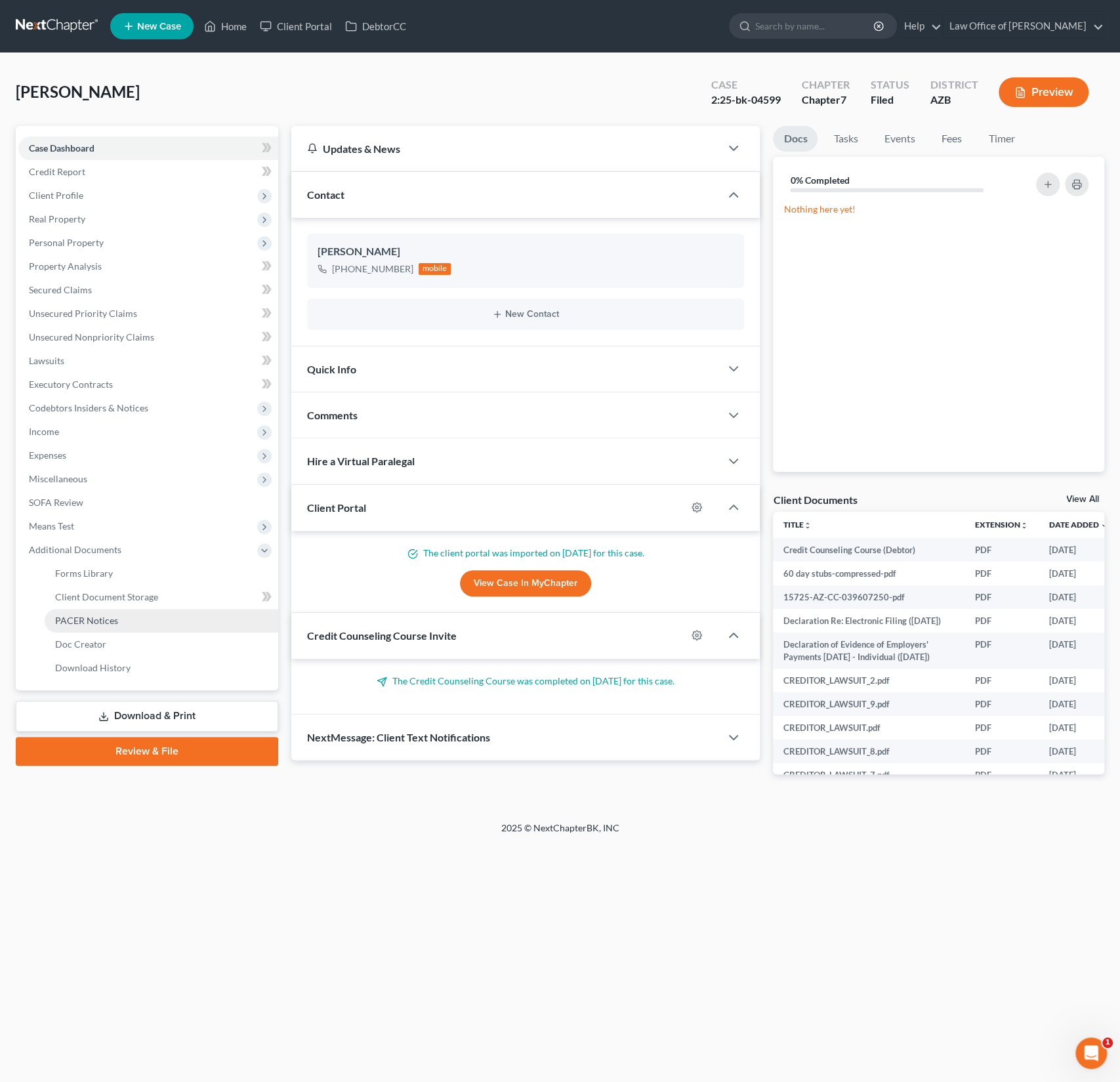
click at [91, 628] on link "PACER Notices" at bounding box center [161, 620] width 234 height 23
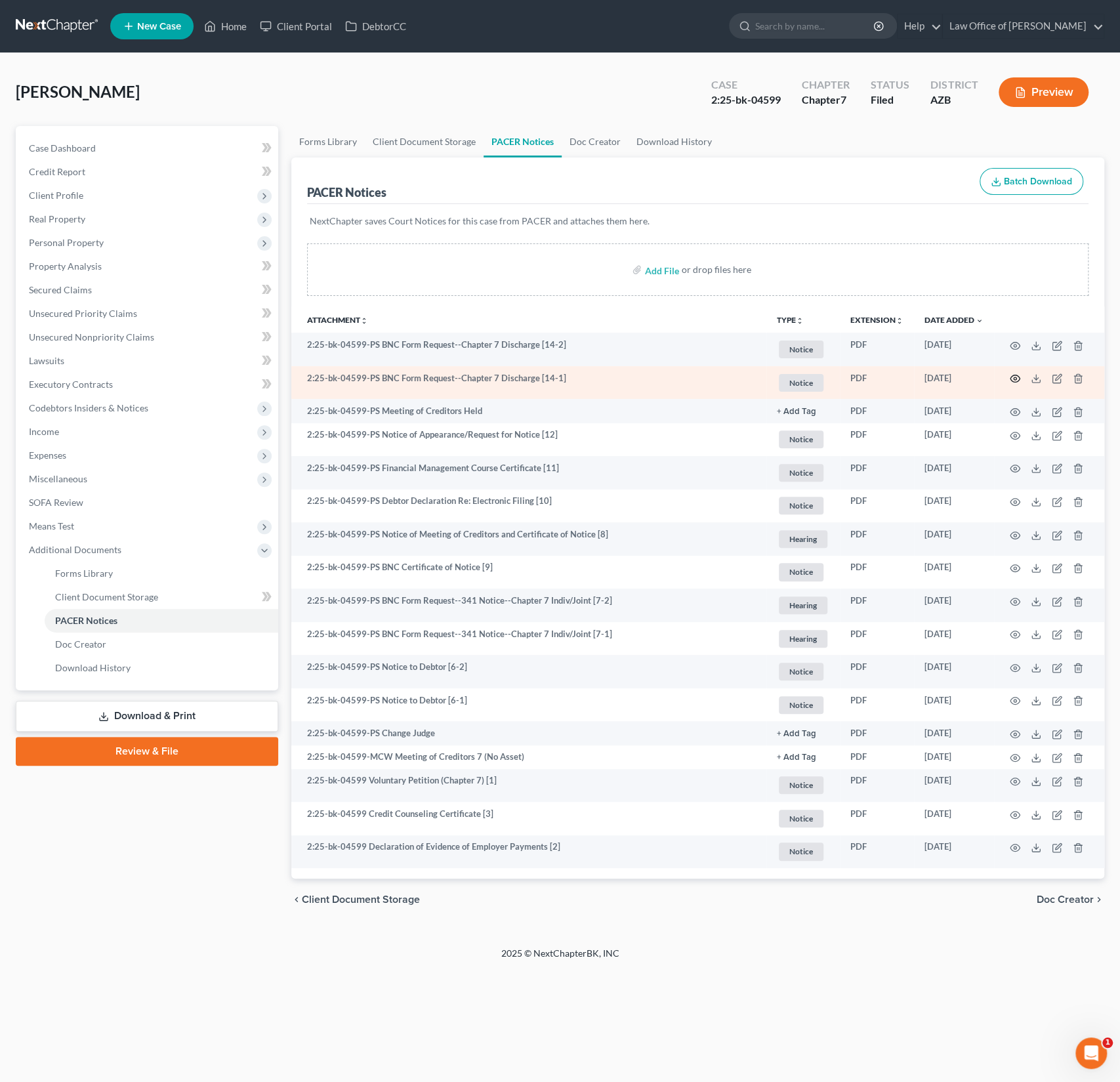
click at [1016, 377] on circle "button" at bounding box center [1016, 379] width 3 height 3
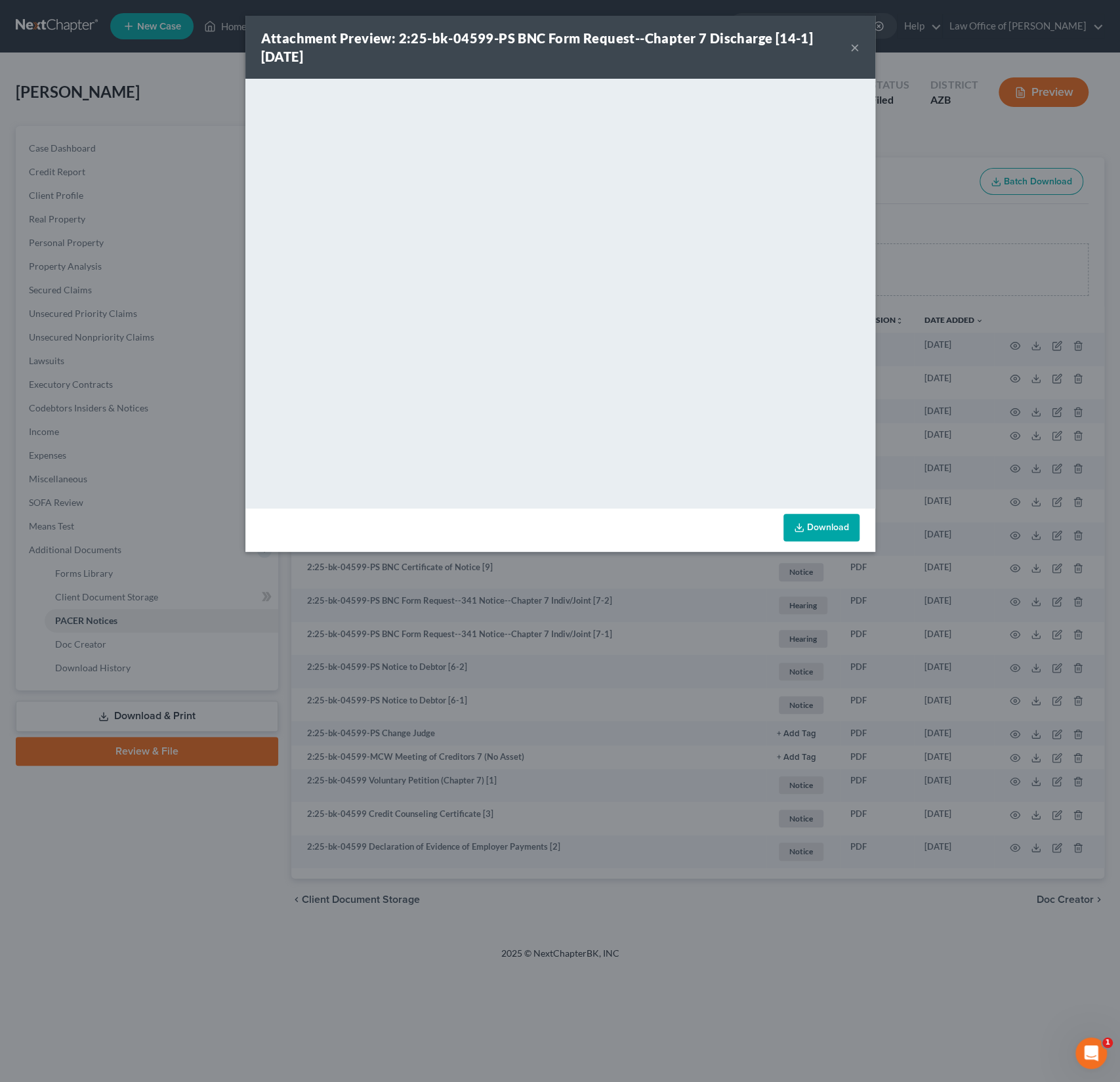
click at [854, 50] on button "×" at bounding box center [855, 47] width 9 height 16
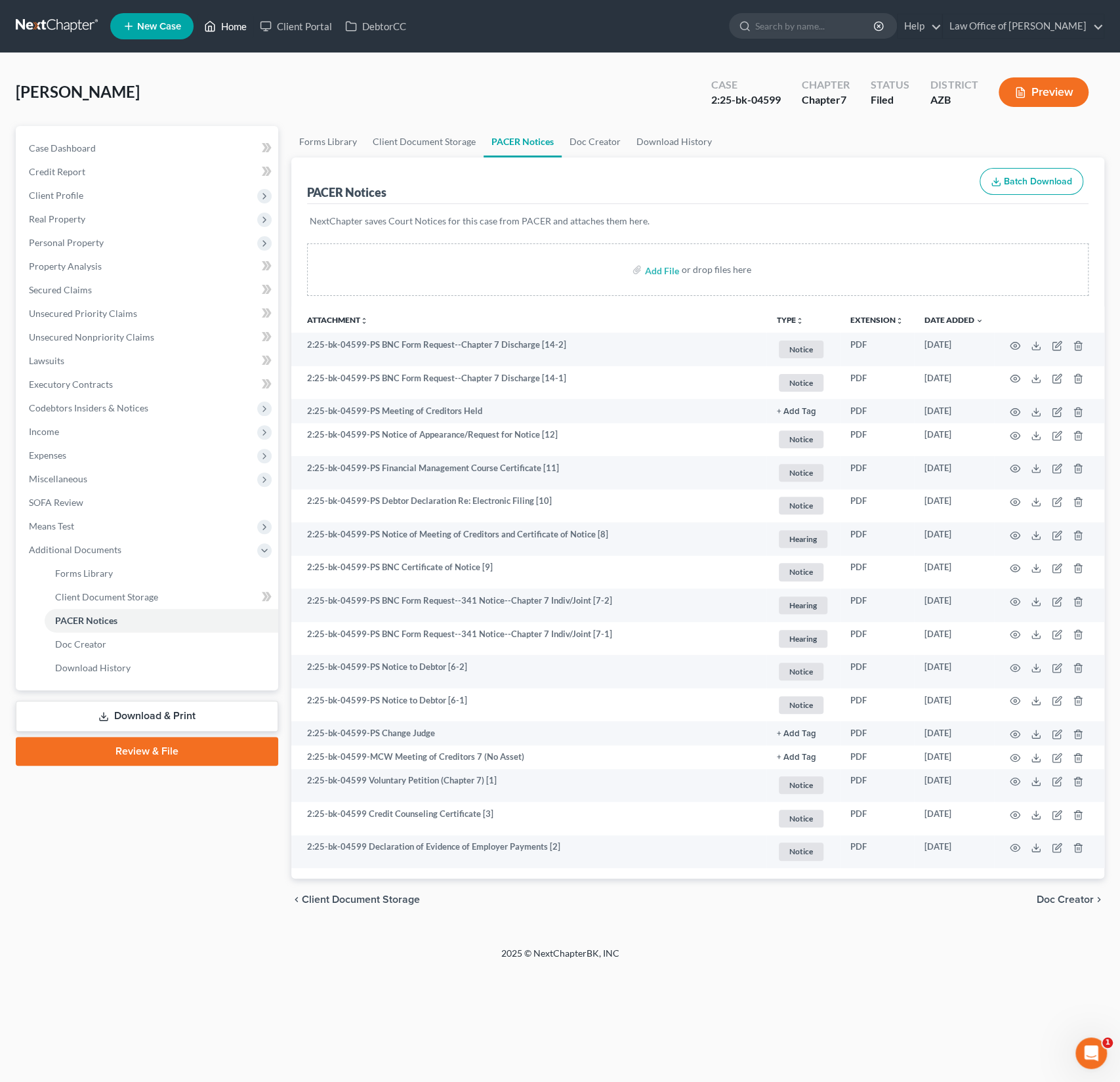
click at [236, 21] on link "Home" at bounding box center [225, 26] width 56 height 23
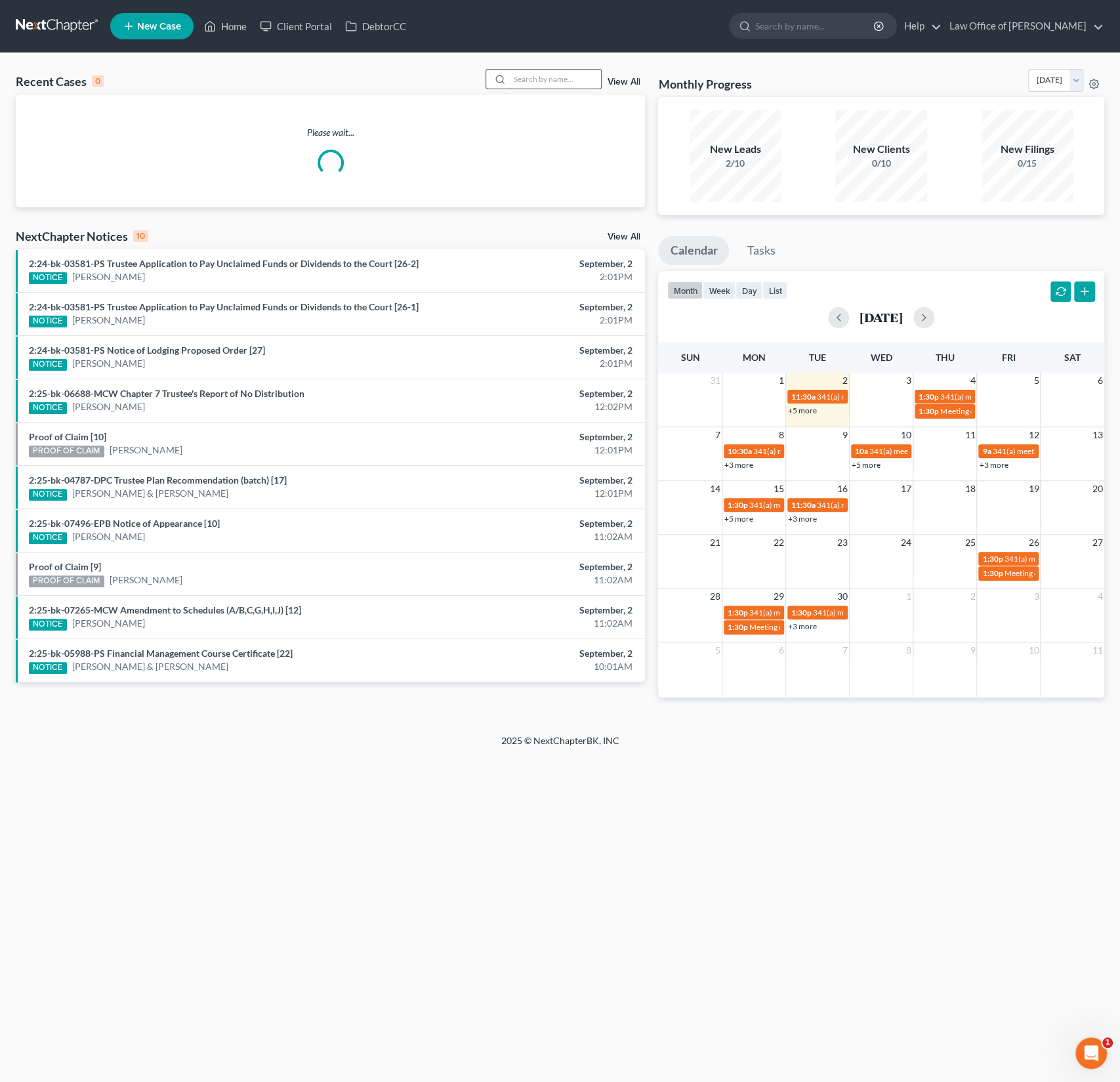
click at [551, 81] on input "search" at bounding box center [555, 79] width 92 height 19
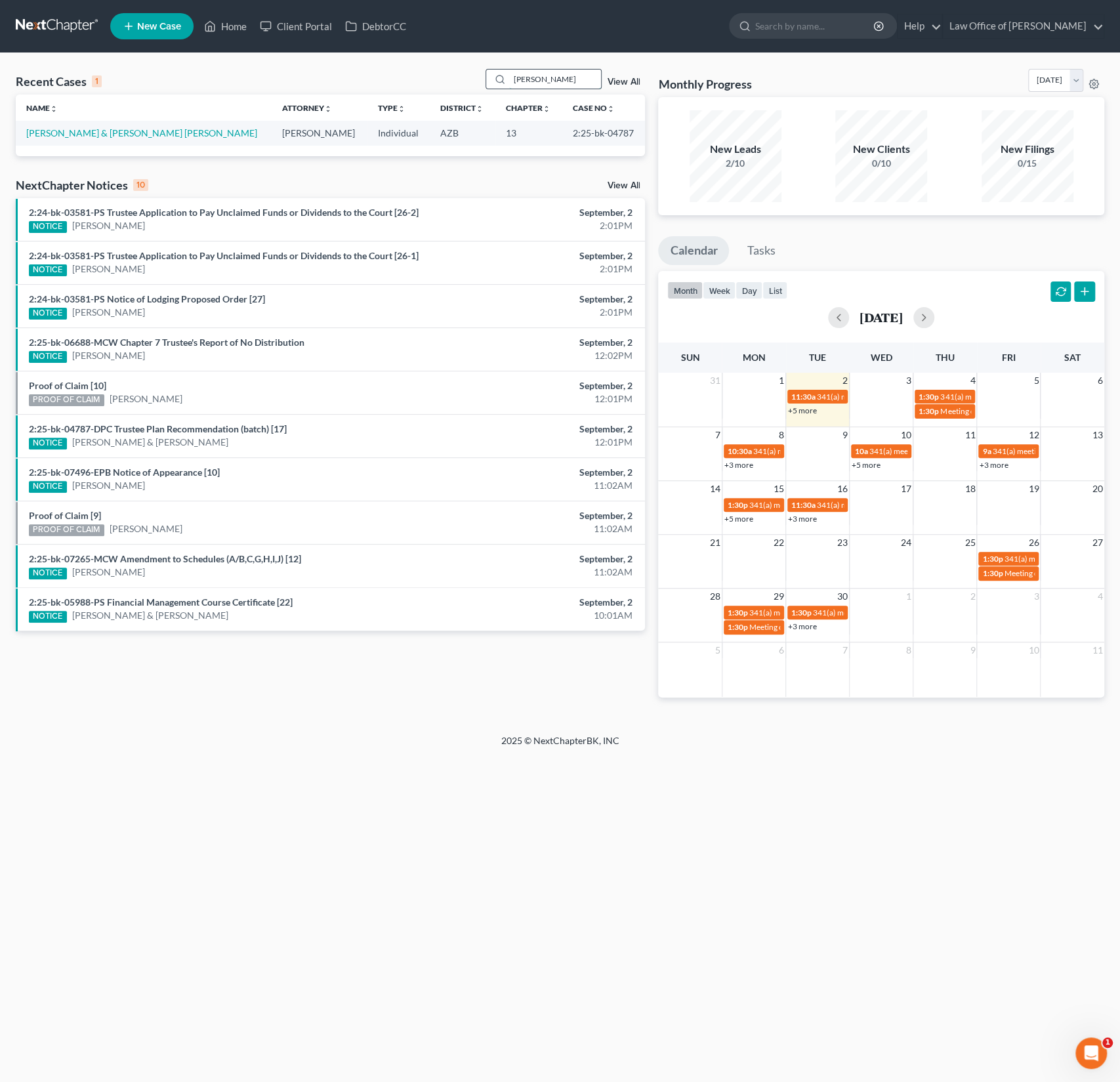
type input "[PERSON_NAME]"
click at [168, 130] on link "[PERSON_NAME] & [PERSON_NAME] [PERSON_NAME]" at bounding box center [142, 133] width 231 height 11
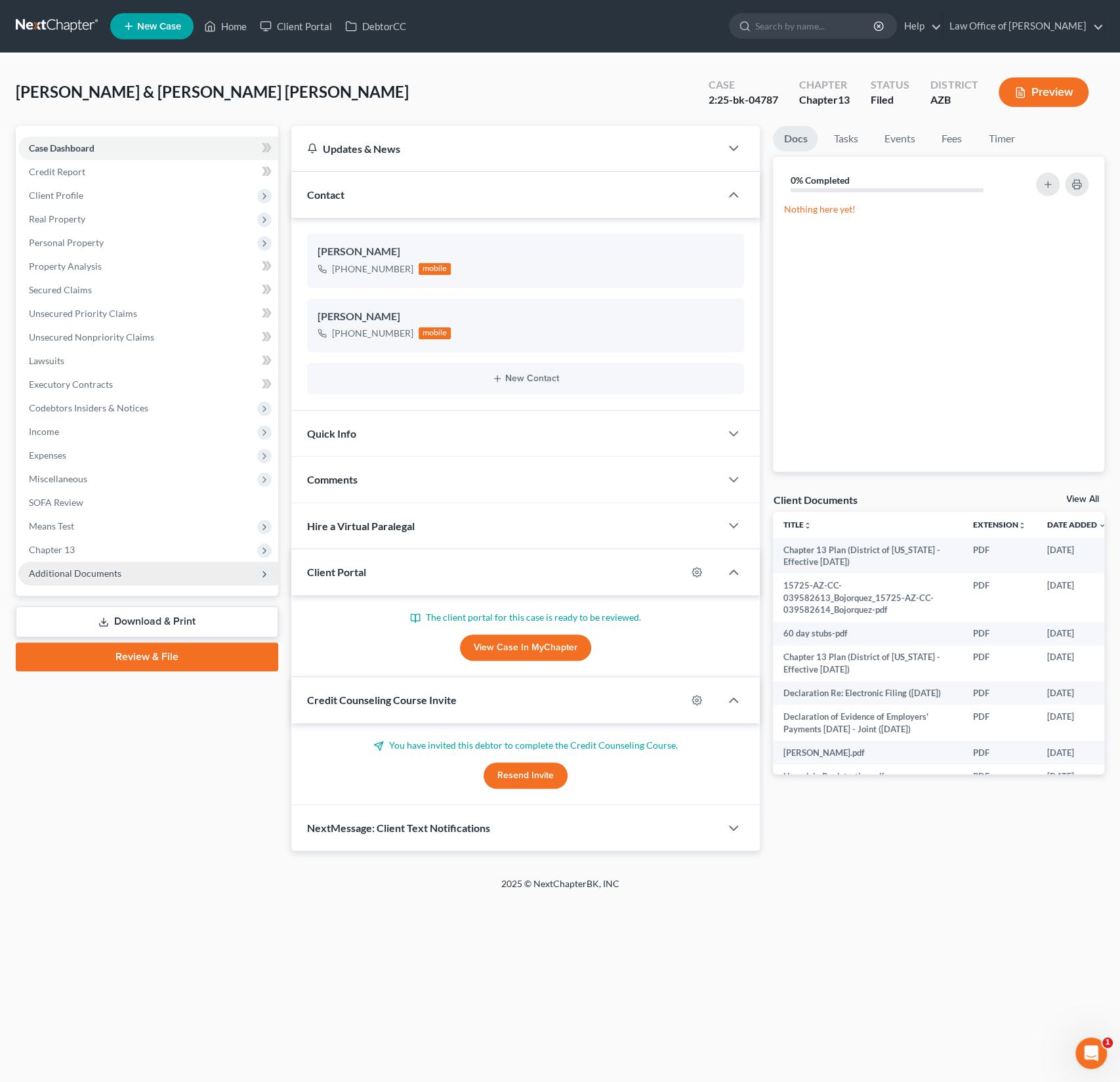
click at [76, 580] on span "Additional Documents" at bounding box center [148, 574] width 260 height 23
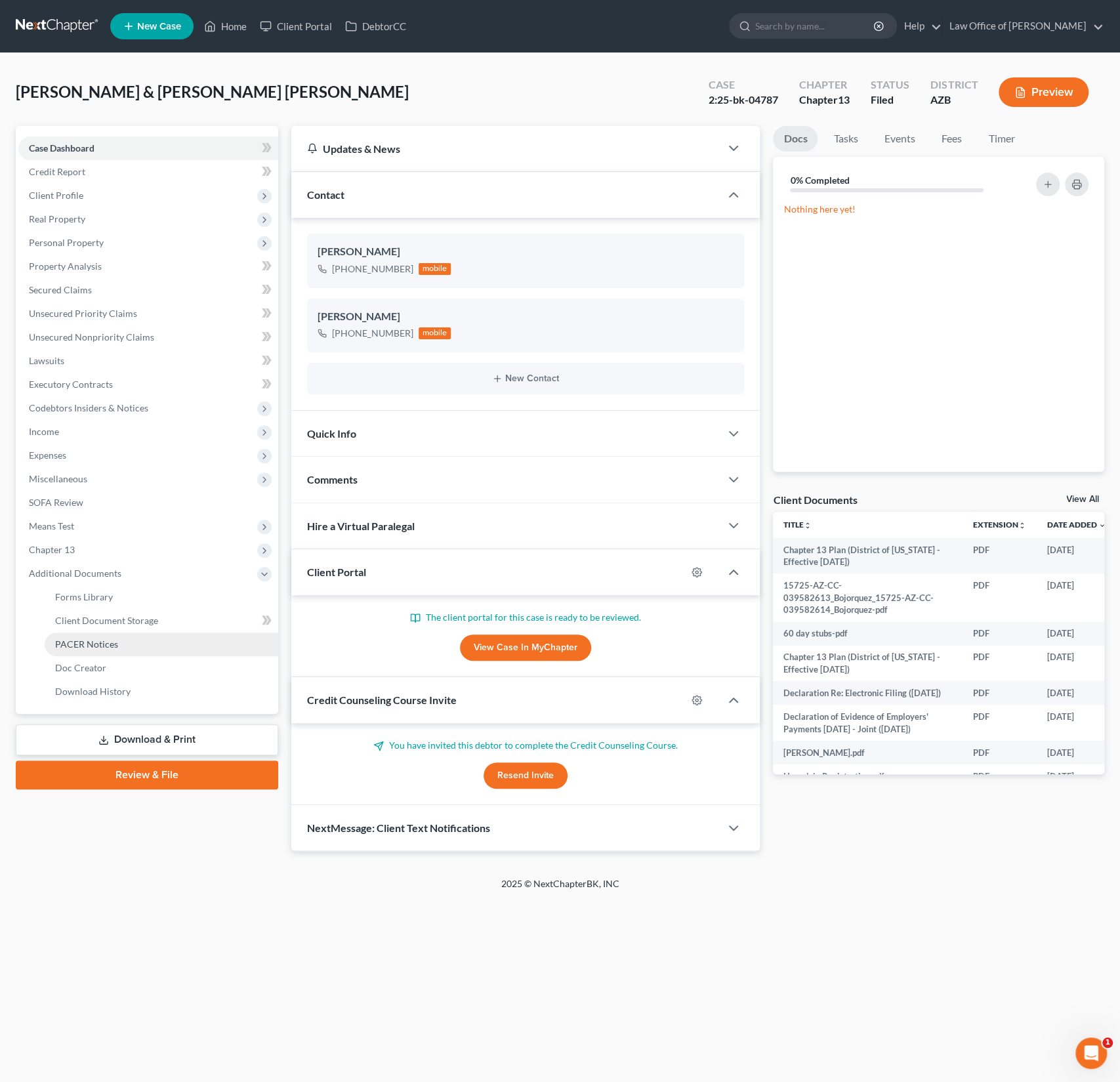
click at [91, 635] on link "PACER Notices" at bounding box center [161, 644] width 234 height 23
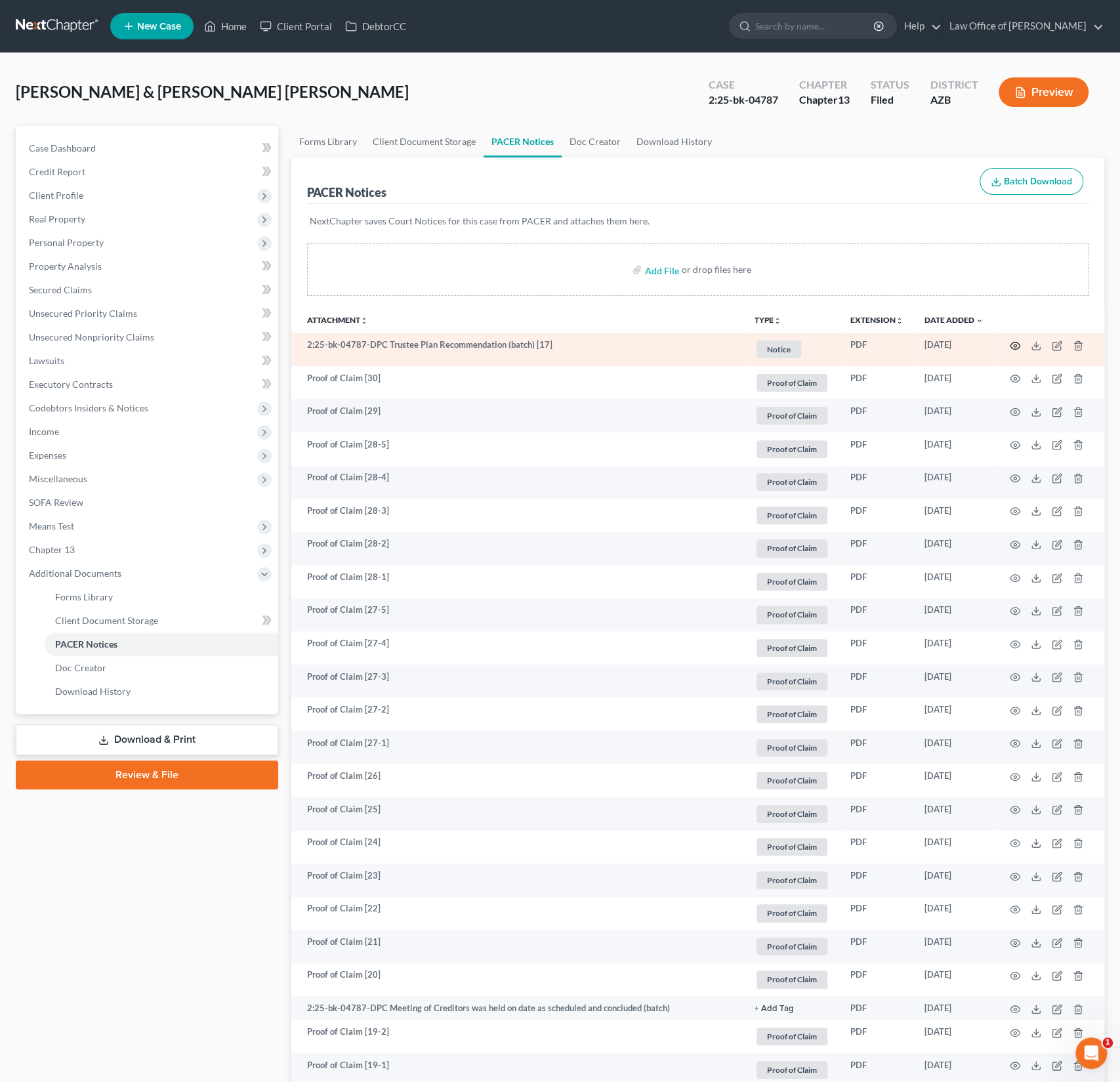
click at [1018, 346] on icon "button" at bounding box center [1016, 346] width 10 height 8
